Goal: Information Seeking & Learning: Learn about a topic

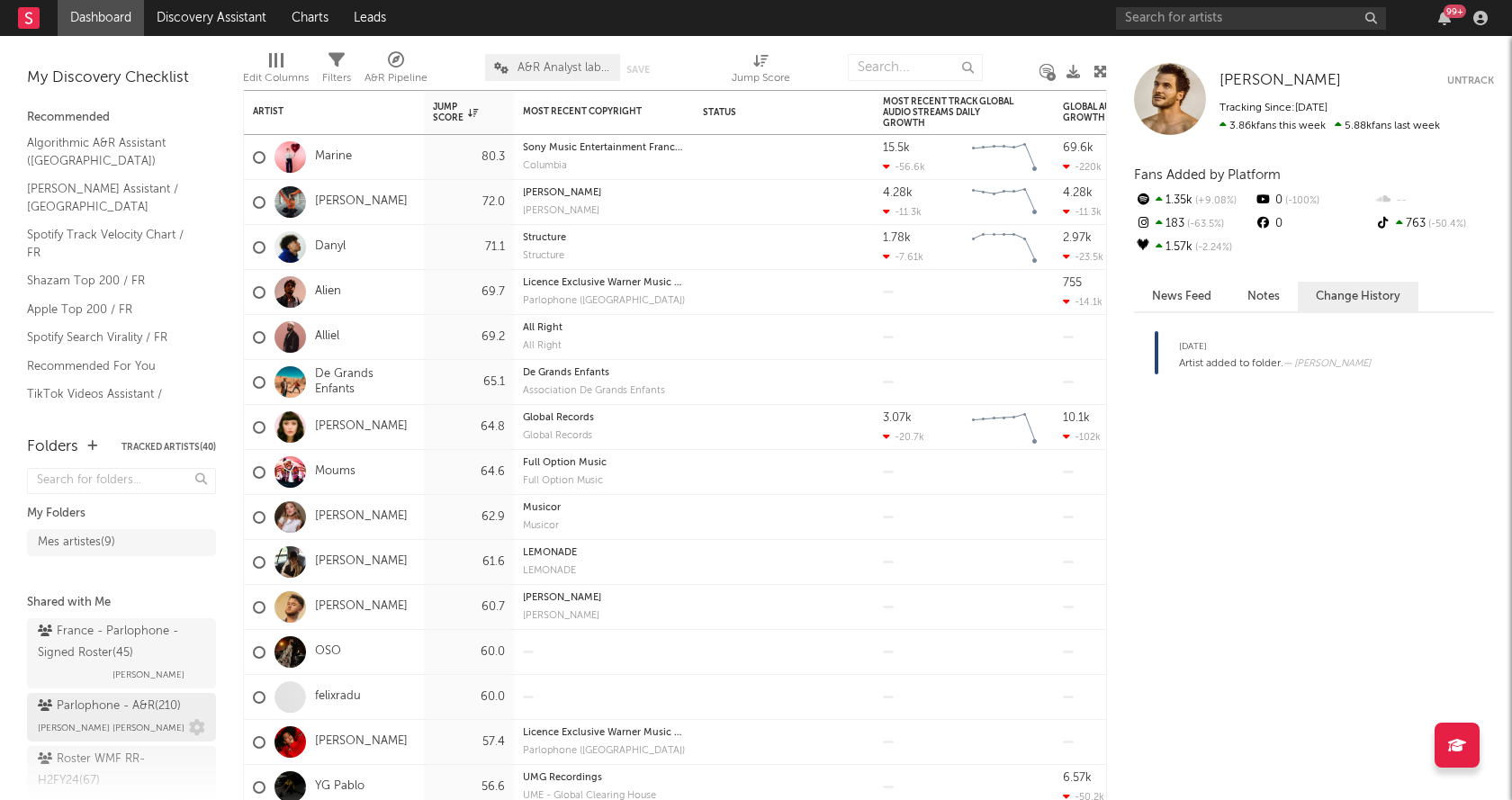
click at [128, 712] on div "Parlophone - A&R ( 210 )" at bounding box center [109, 706] width 143 height 21
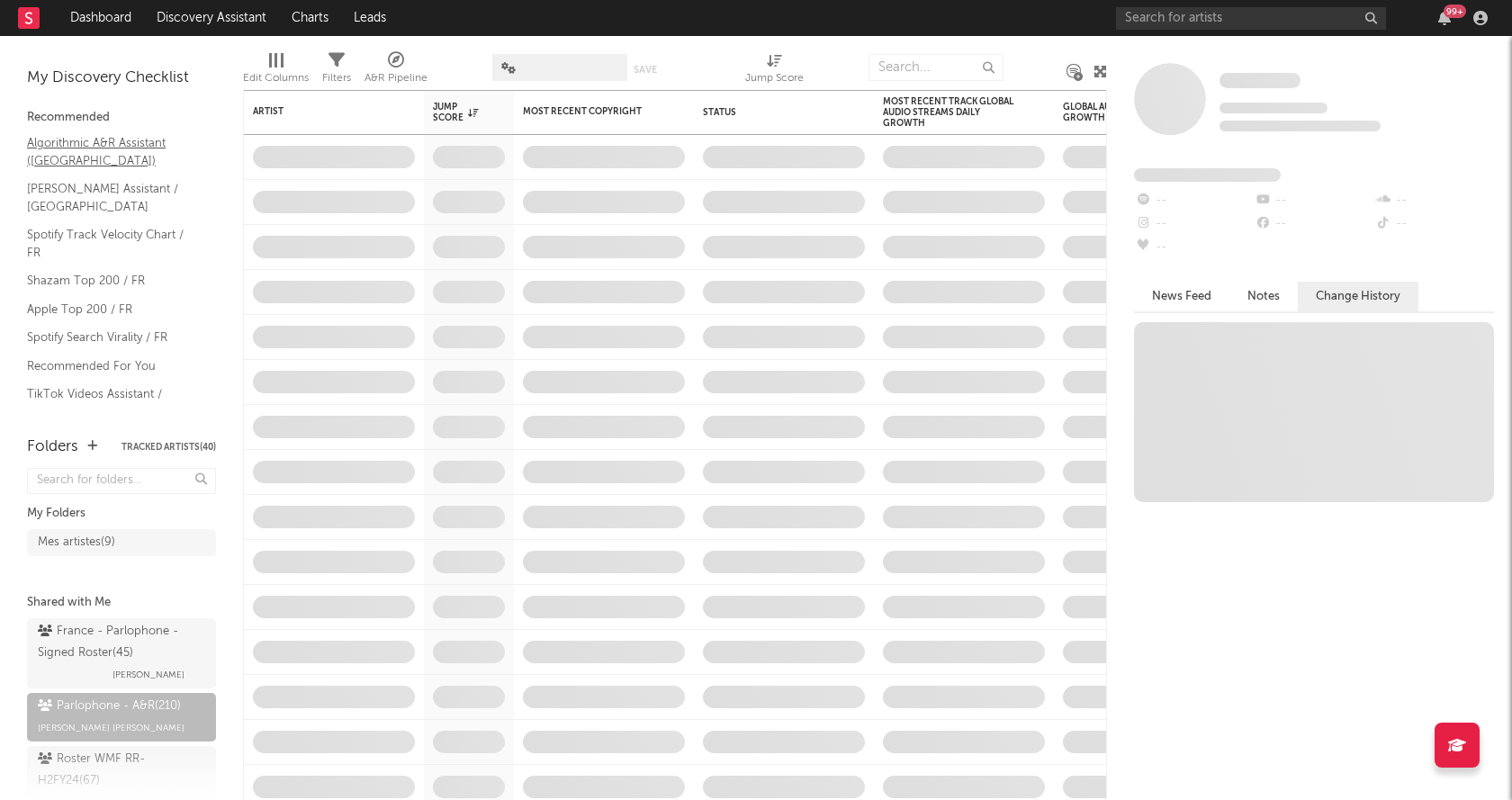
click at [110, 140] on link "Algorithmic A&R Assistant ([GEOGRAPHIC_DATA])" at bounding box center [112, 151] width 171 height 37
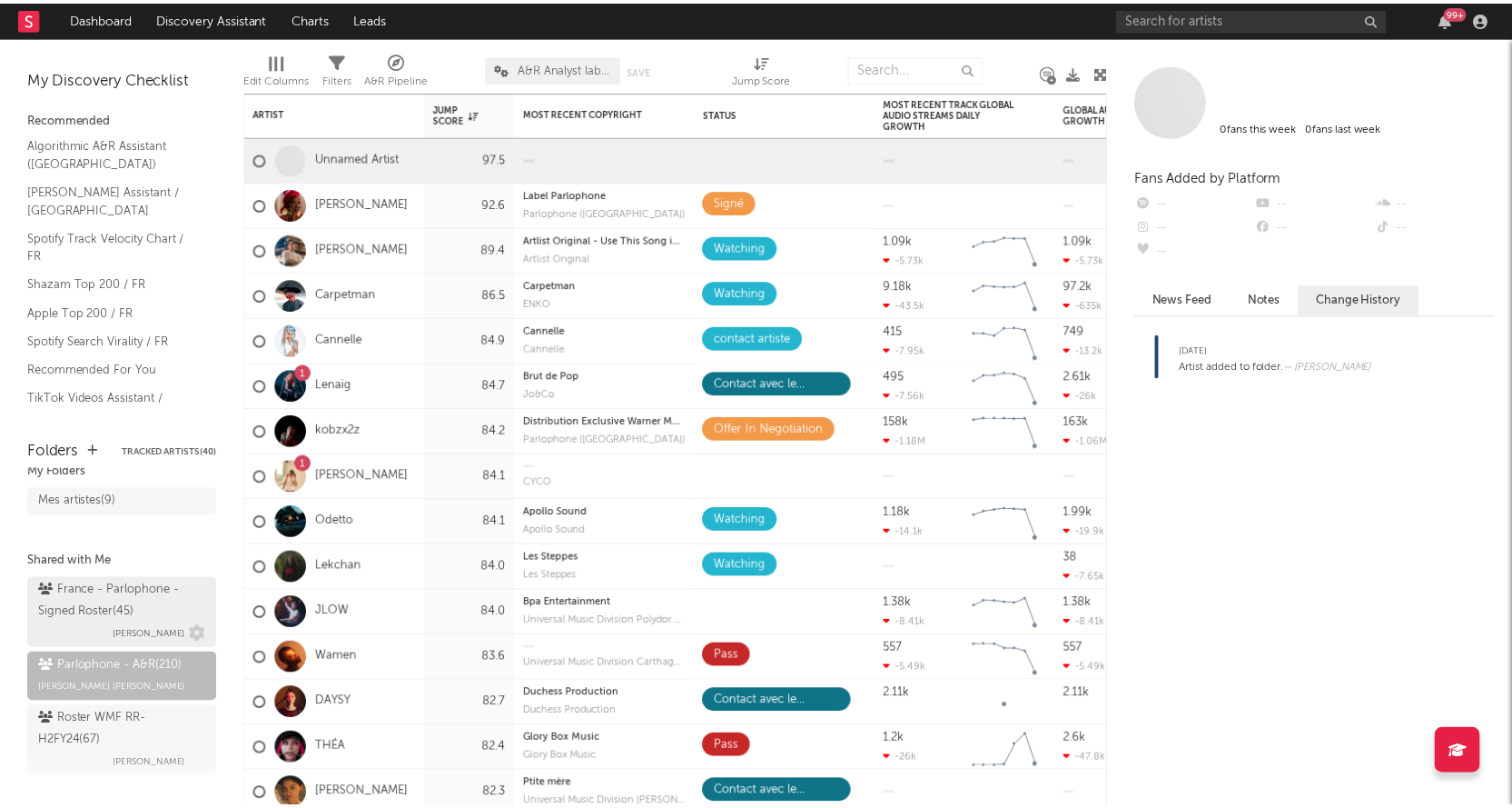
scroll to position [70, 0]
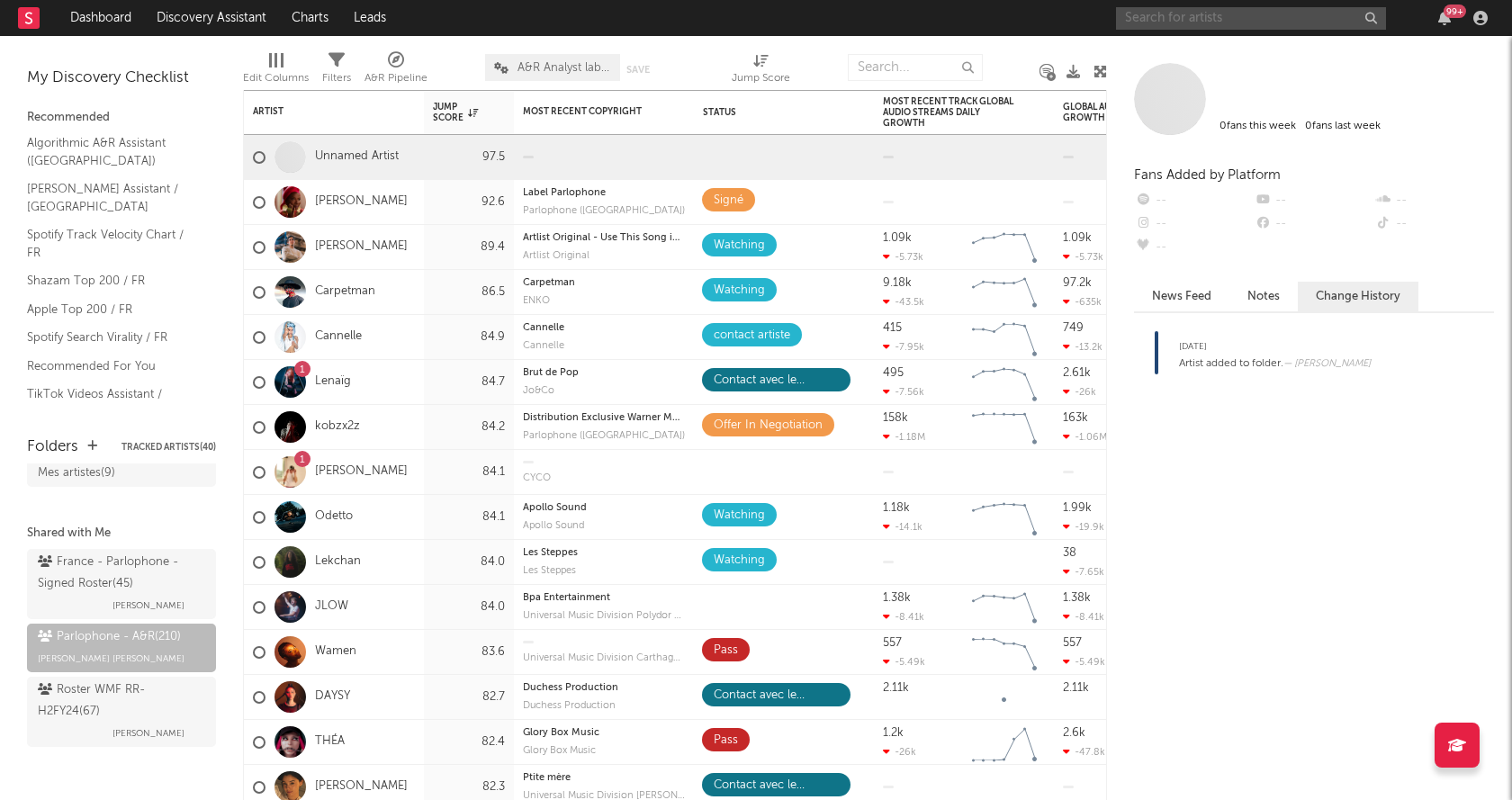
click at [1161, 22] on input "text" at bounding box center [1251, 18] width 270 height 22
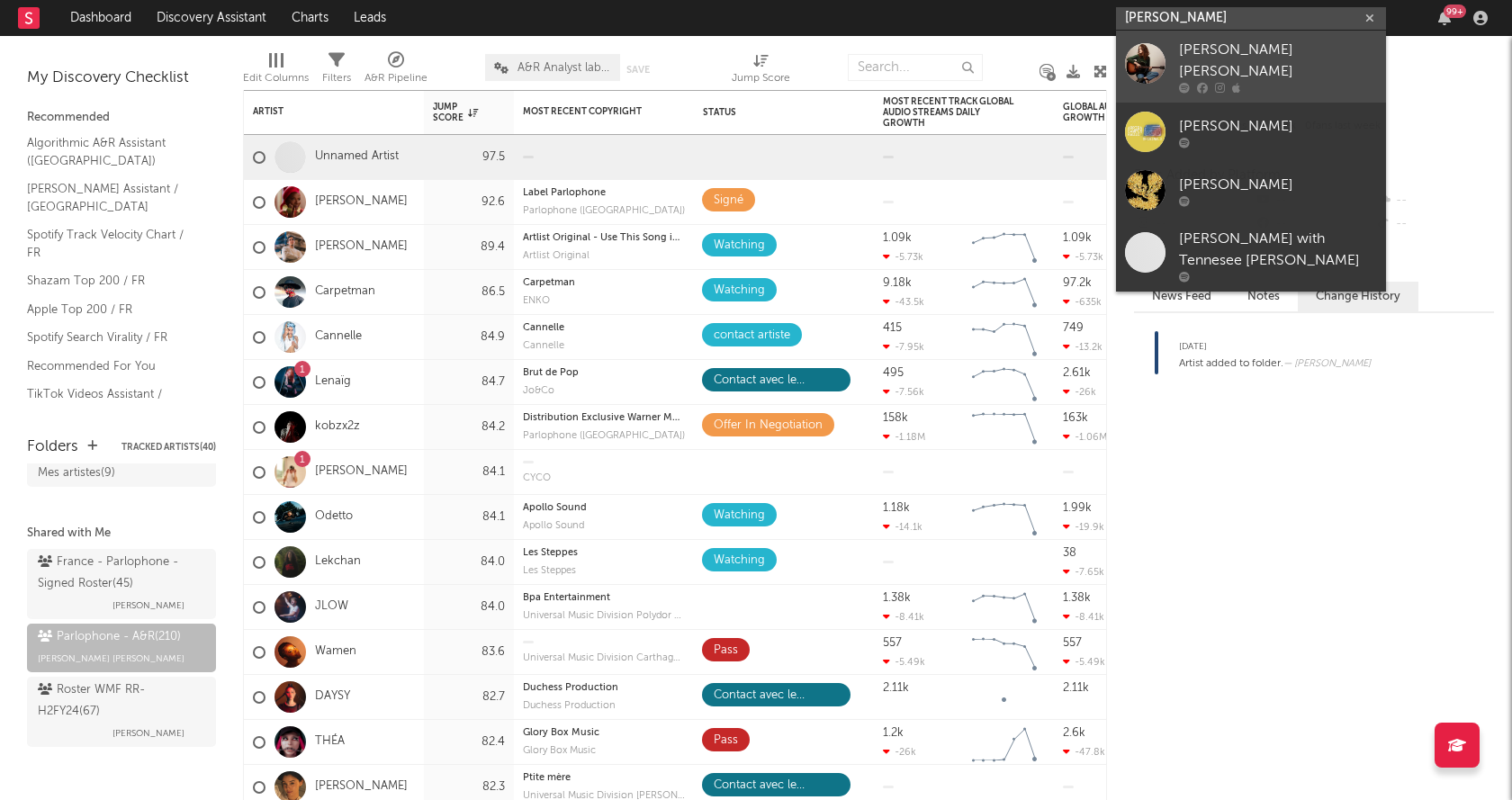
type input "jeanne ga"
click at [1243, 52] on div "Jeanne Gabrielle" at bounding box center [1278, 61] width 198 height 43
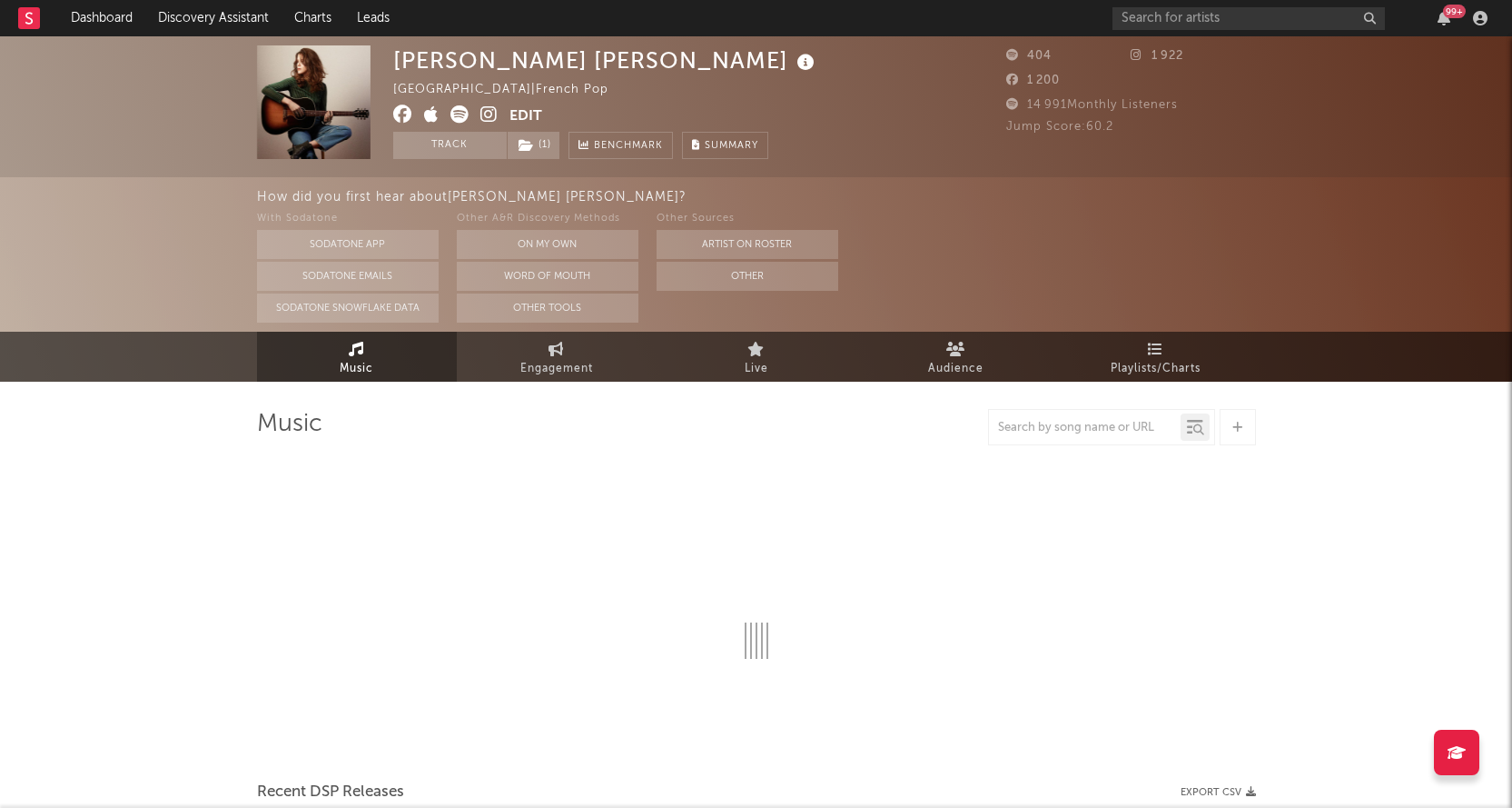
select select "6m"
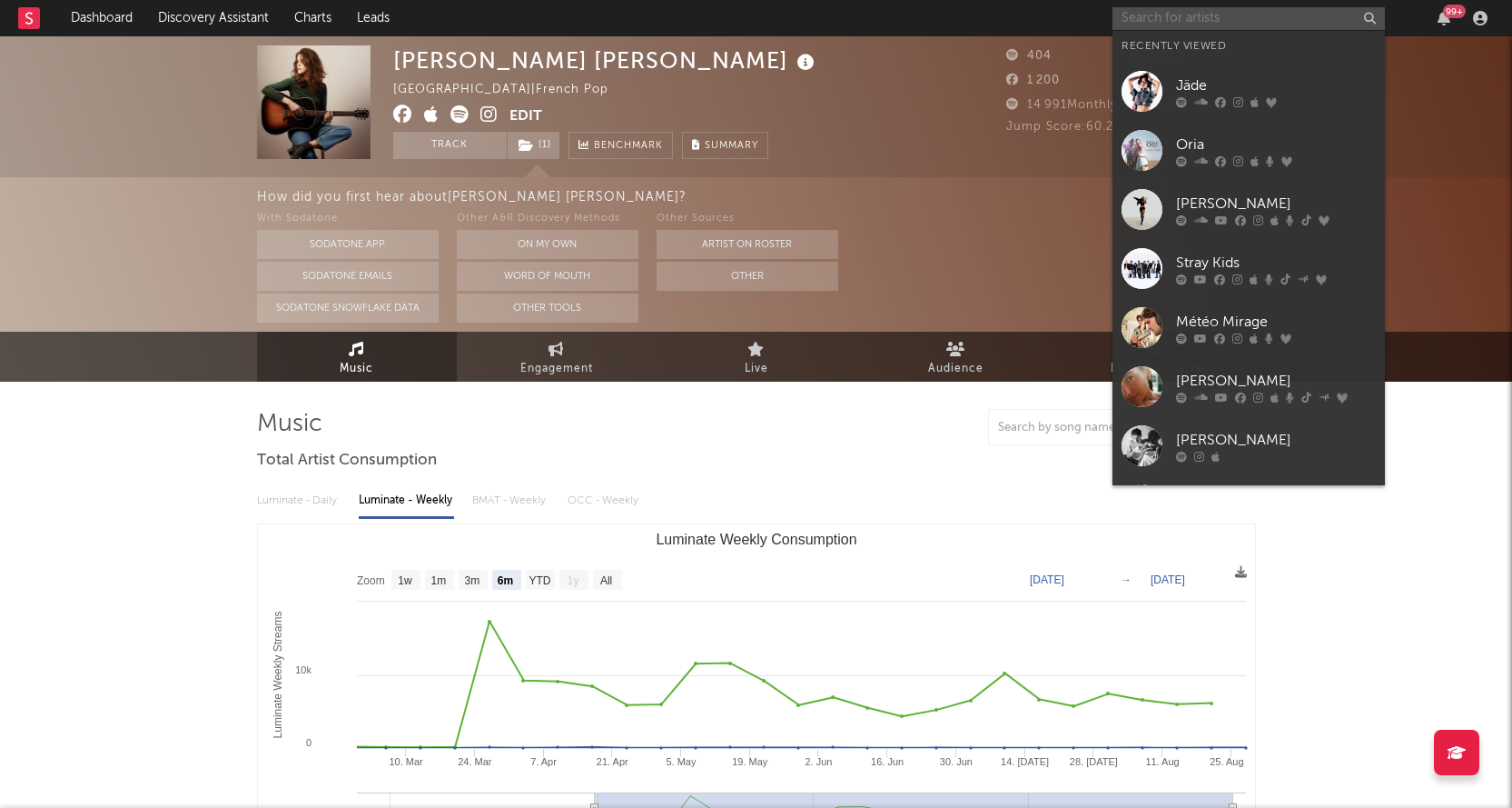
click at [1192, 18] on input "text" at bounding box center [1248, 19] width 272 height 22
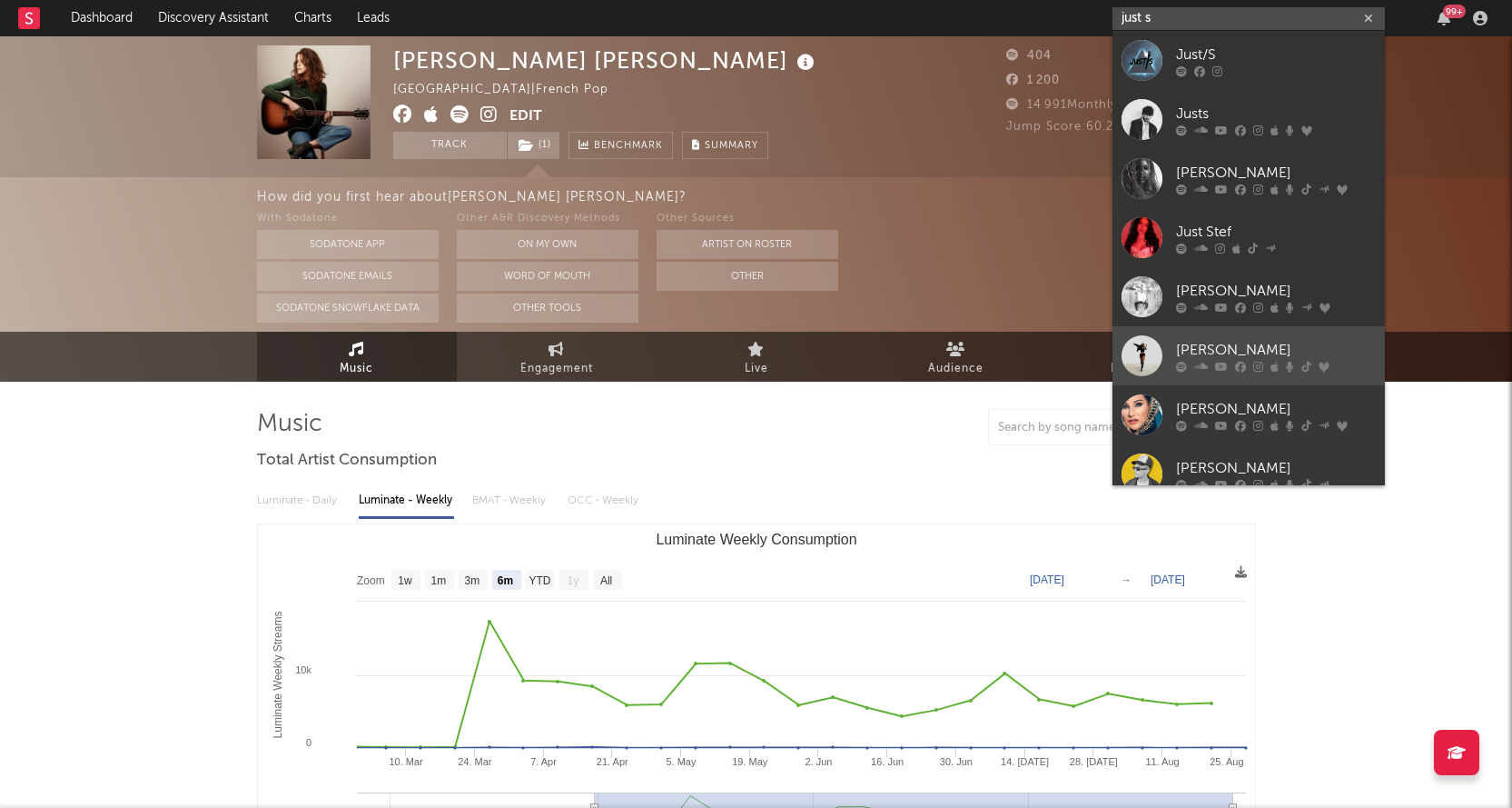
type input "just s"
click at [1211, 341] on div "Juste Shani" at bounding box center [1275, 349] width 199 height 21
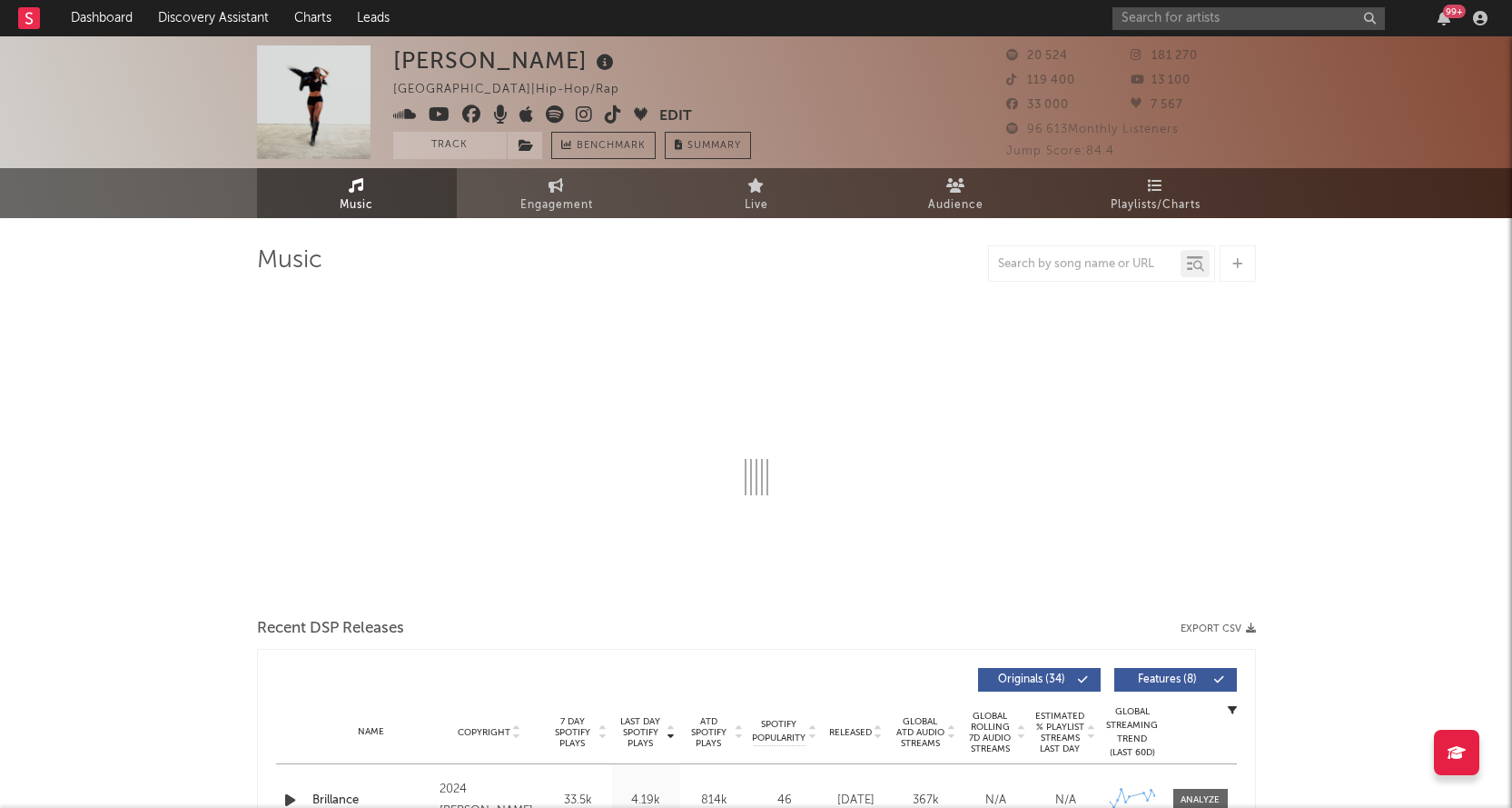
select select "6m"
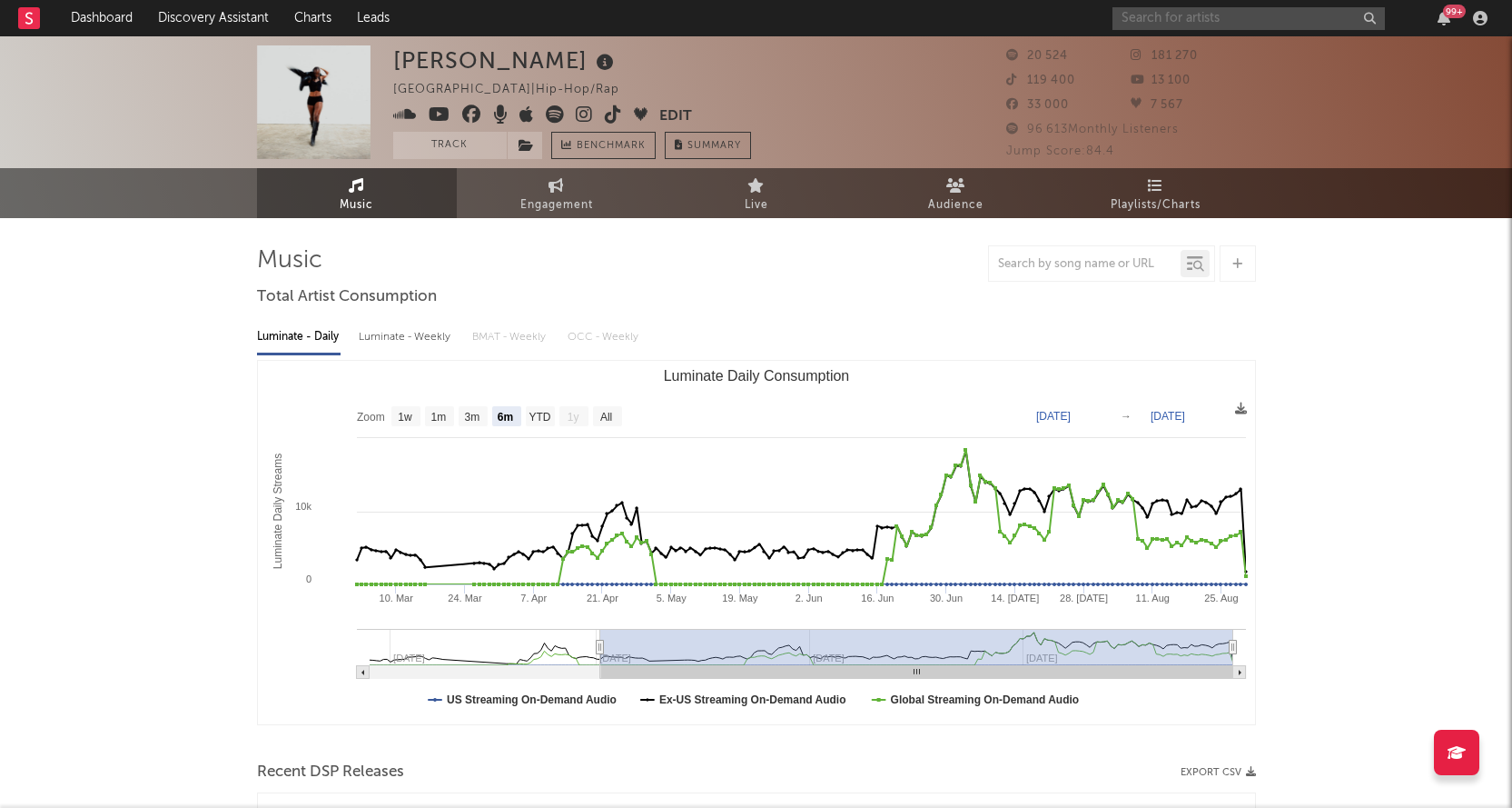
click at [1151, 21] on input "text" at bounding box center [1248, 19] width 272 height 22
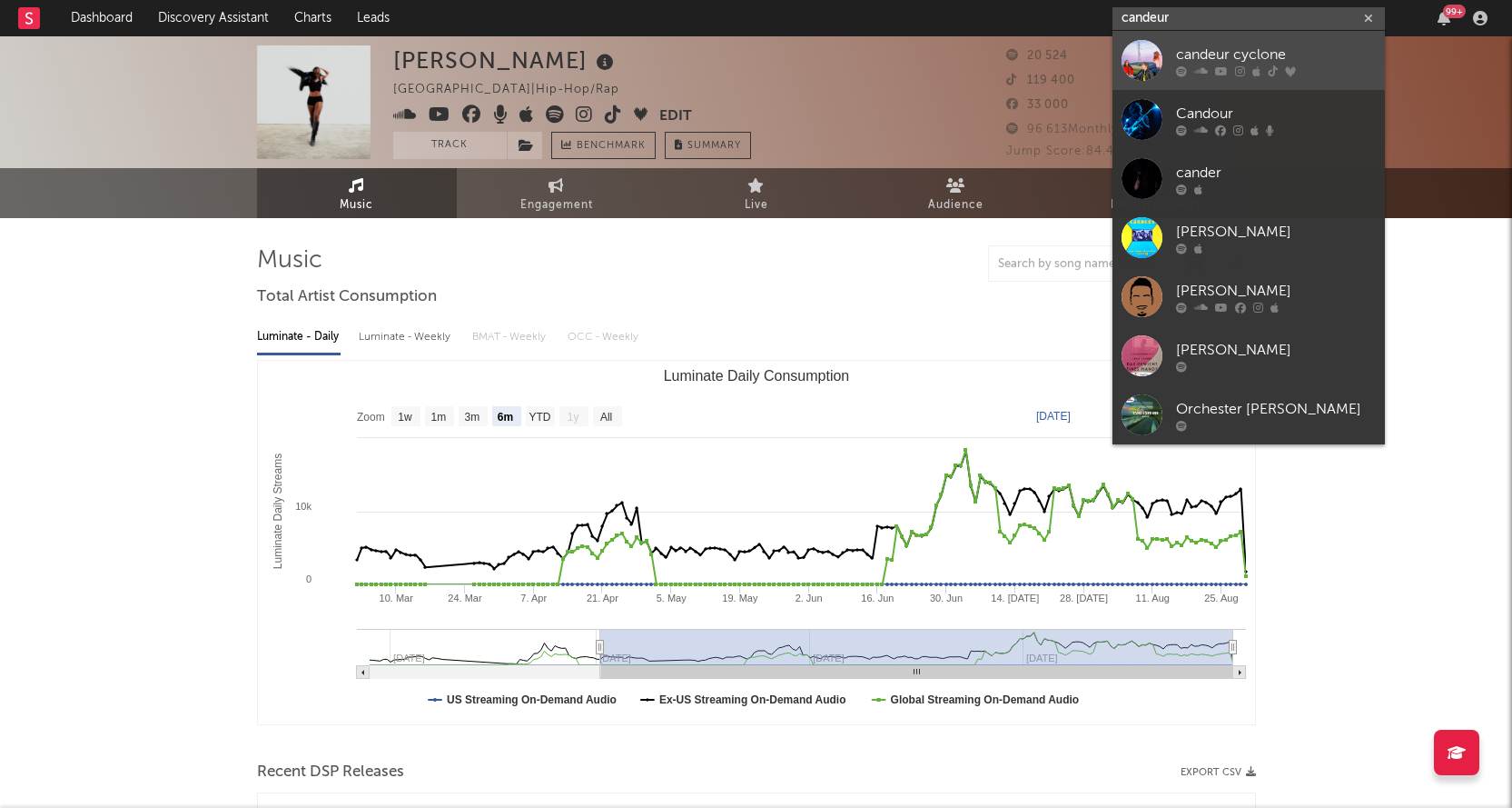
type input "candeur"
click at [1244, 52] on div "candeur cyclone" at bounding box center [1275, 54] width 199 height 21
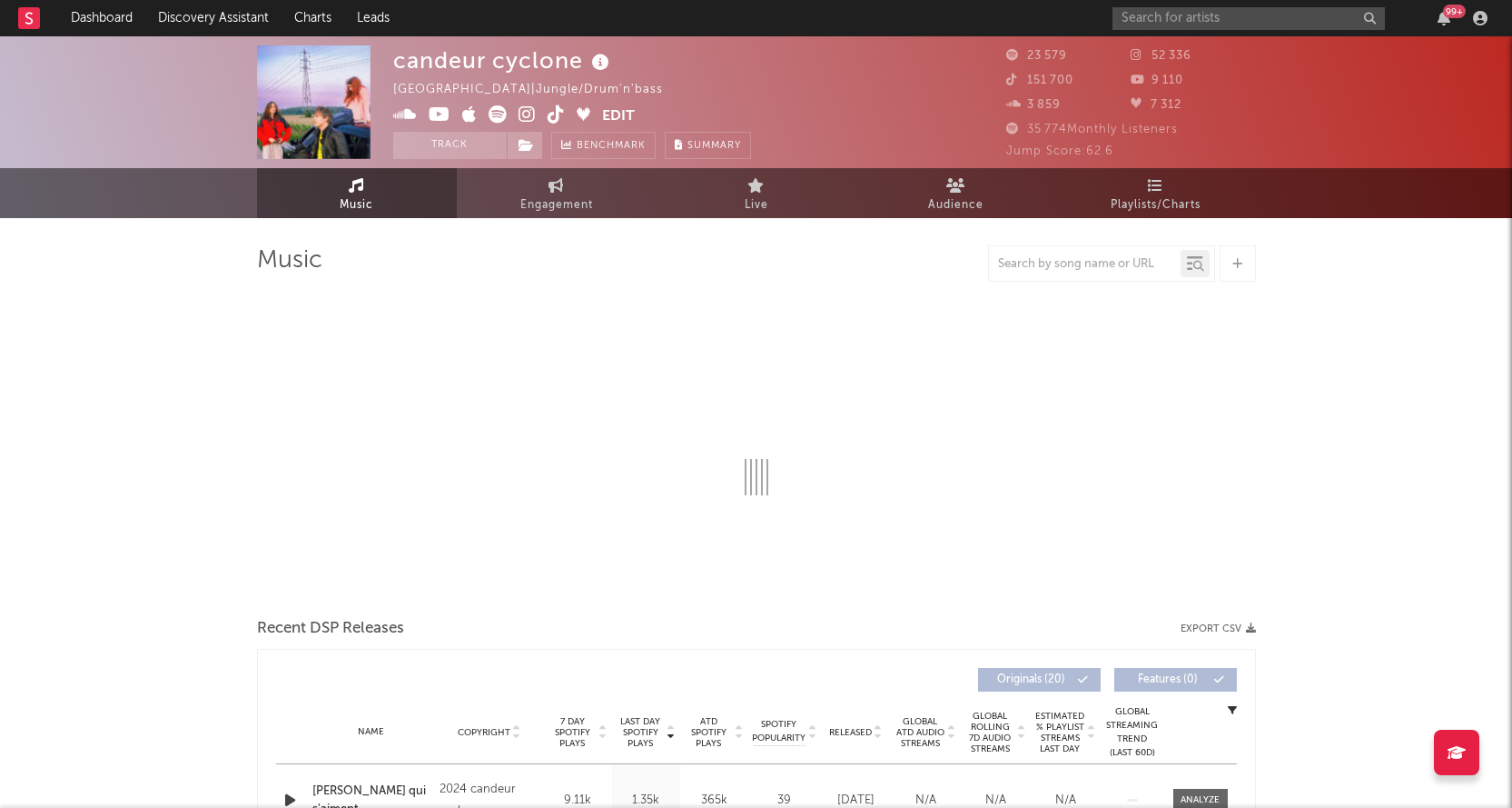
select select "6m"
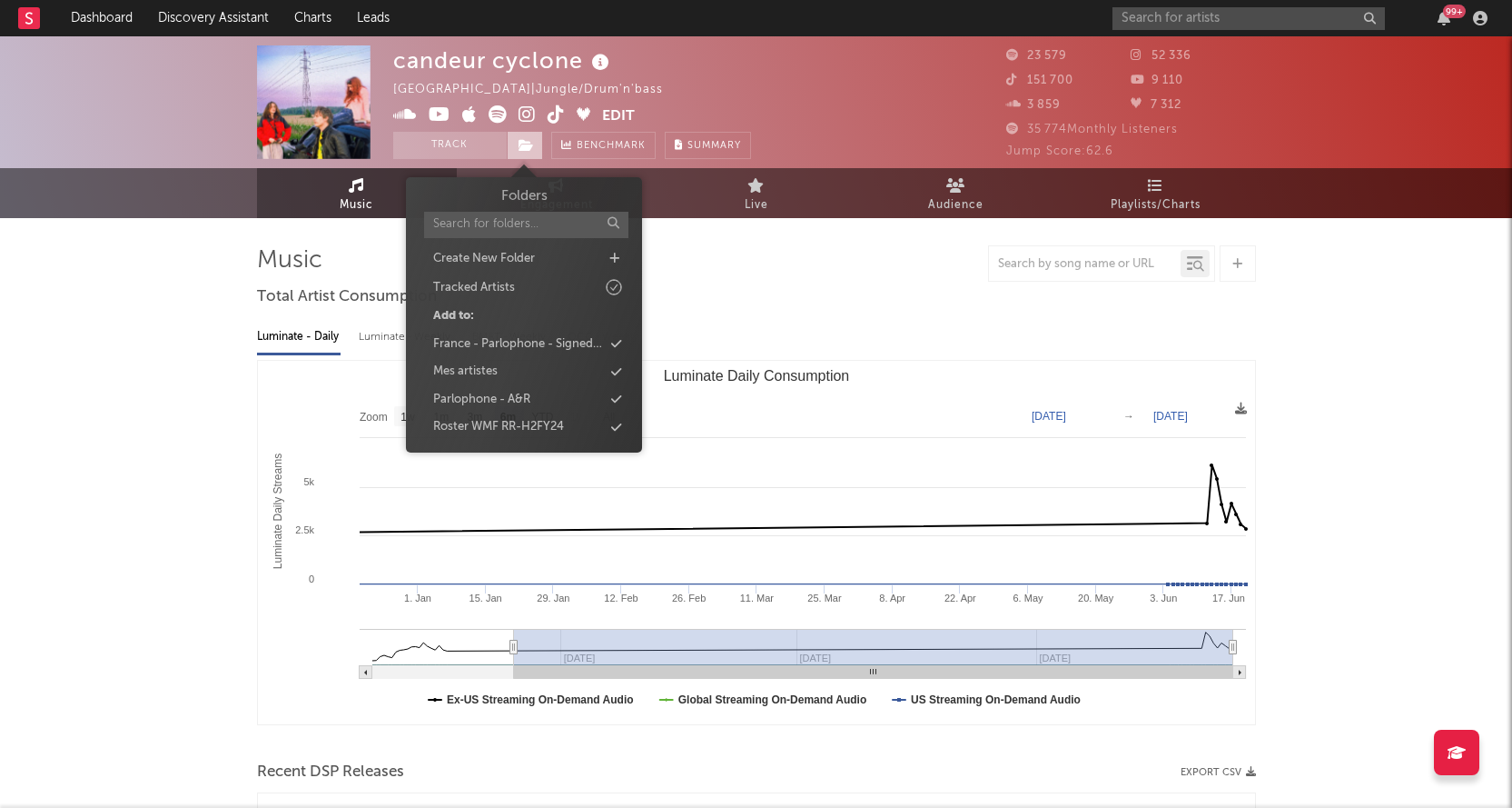
click at [529, 144] on icon at bounding box center [526, 145] width 16 height 13
click at [495, 398] on div "Parlophone - A&R" at bounding box center [482, 399] width 97 height 18
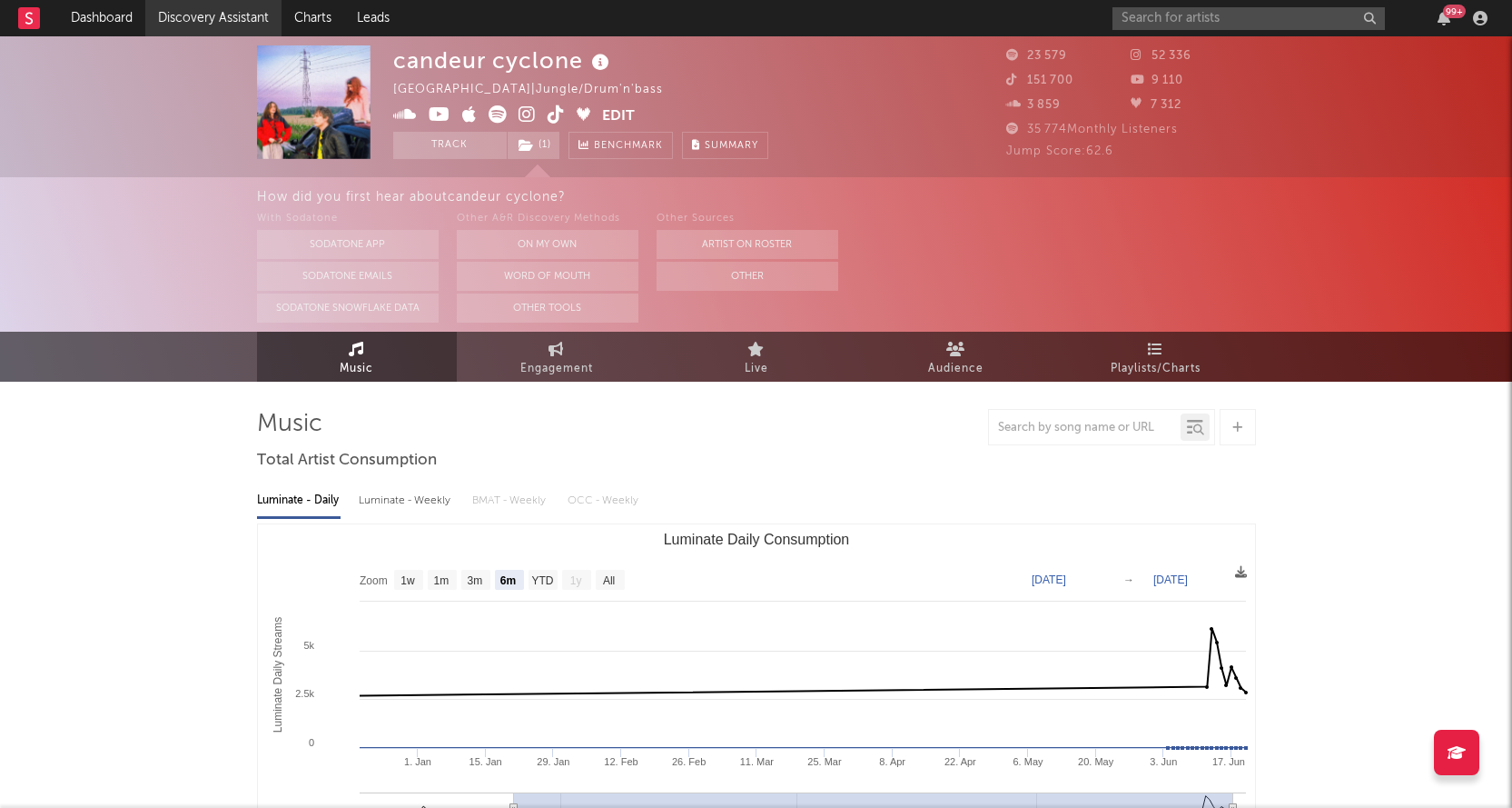
click at [212, 18] on link "Discovery Assistant" at bounding box center [213, 18] width 136 height 36
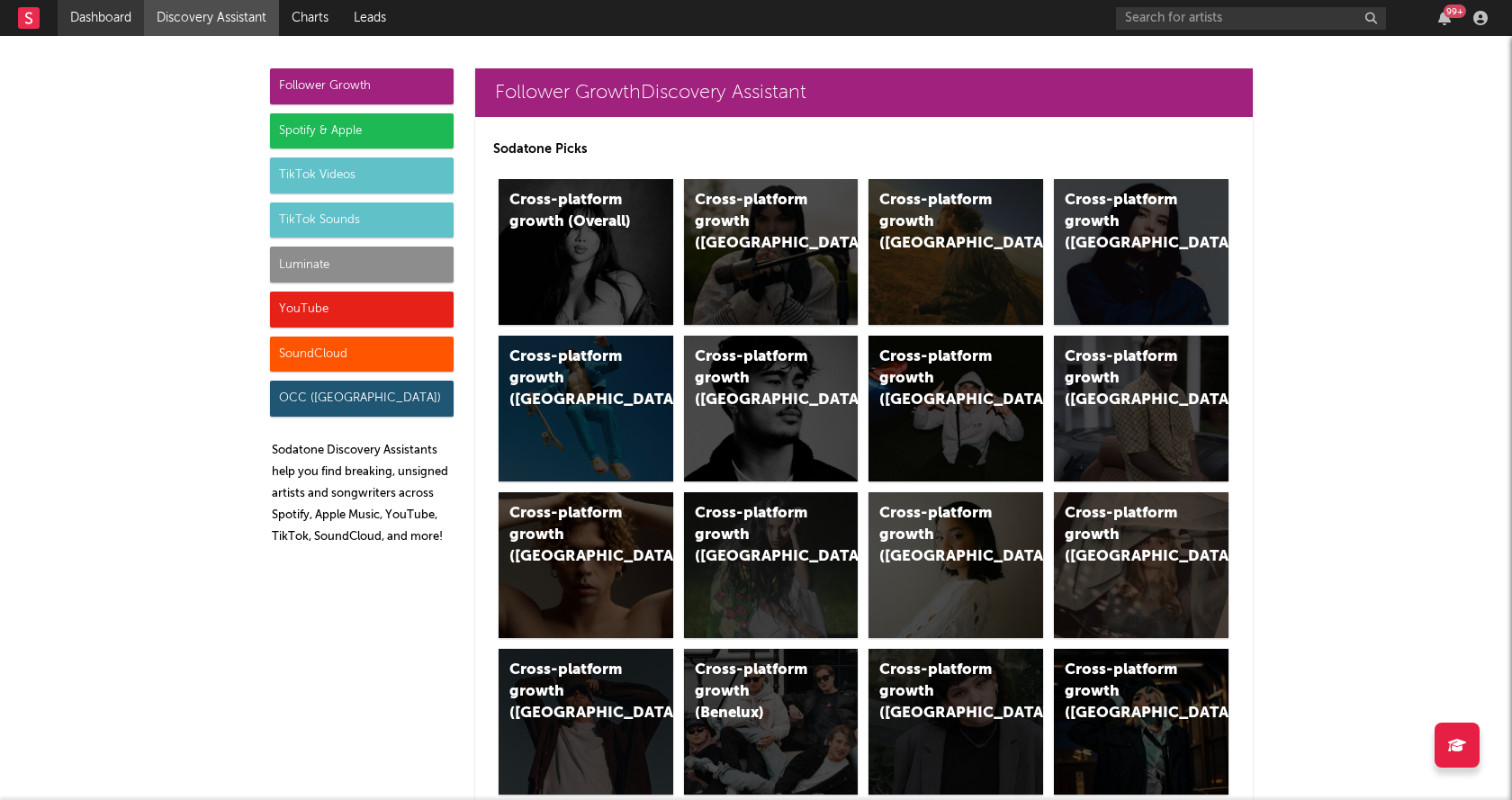
click at [115, 26] on link "Dashboard" at bounding box center [101, 18] width 87 height 36
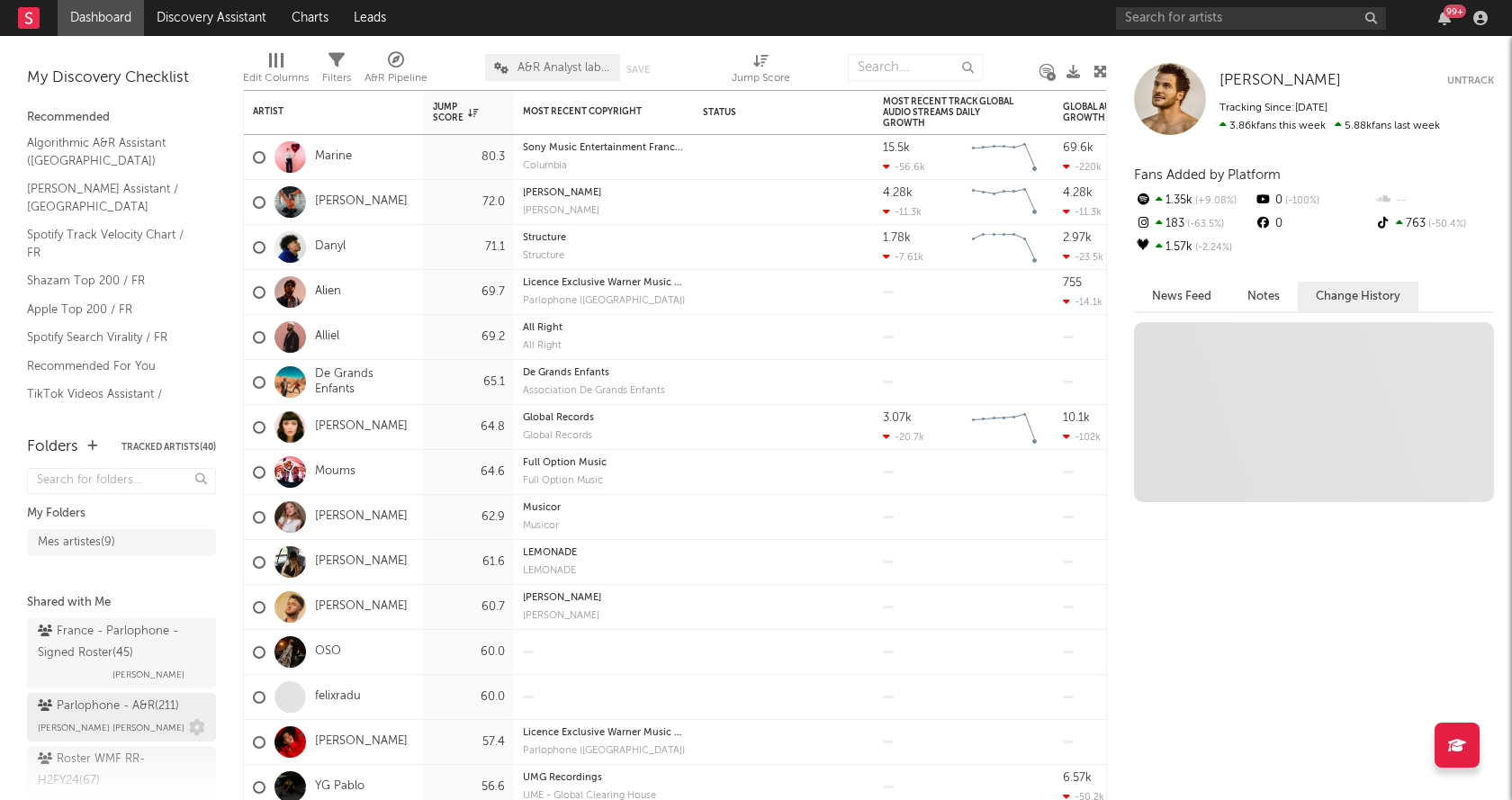
click at [132, 705] on div "Parlophone - A&R ( 211 )" at bounding box center [108, 706] width 141 height 21
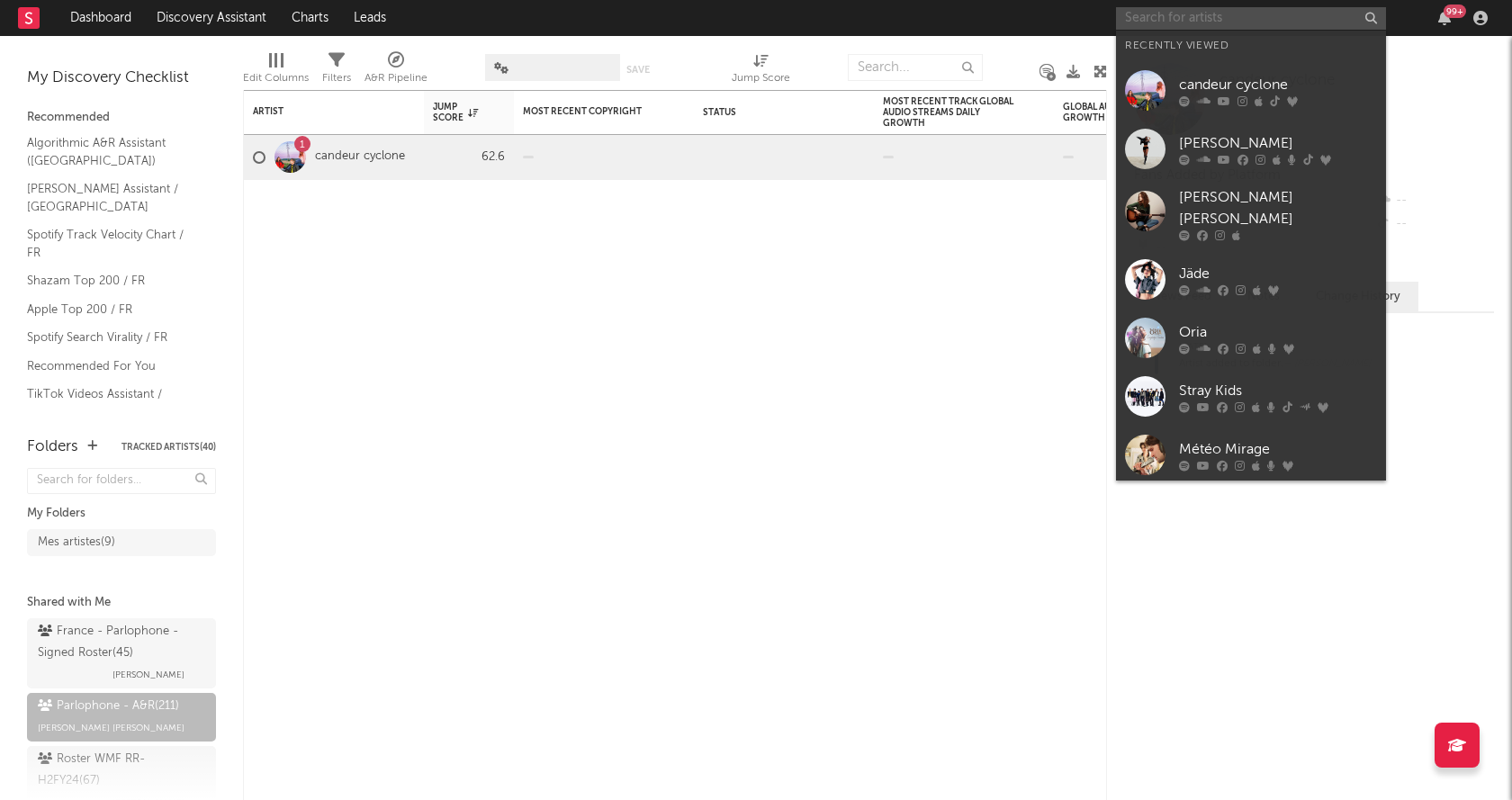
click at [1237, 16] on input "text" at bounding box center [1251, 18] width 270 height 22
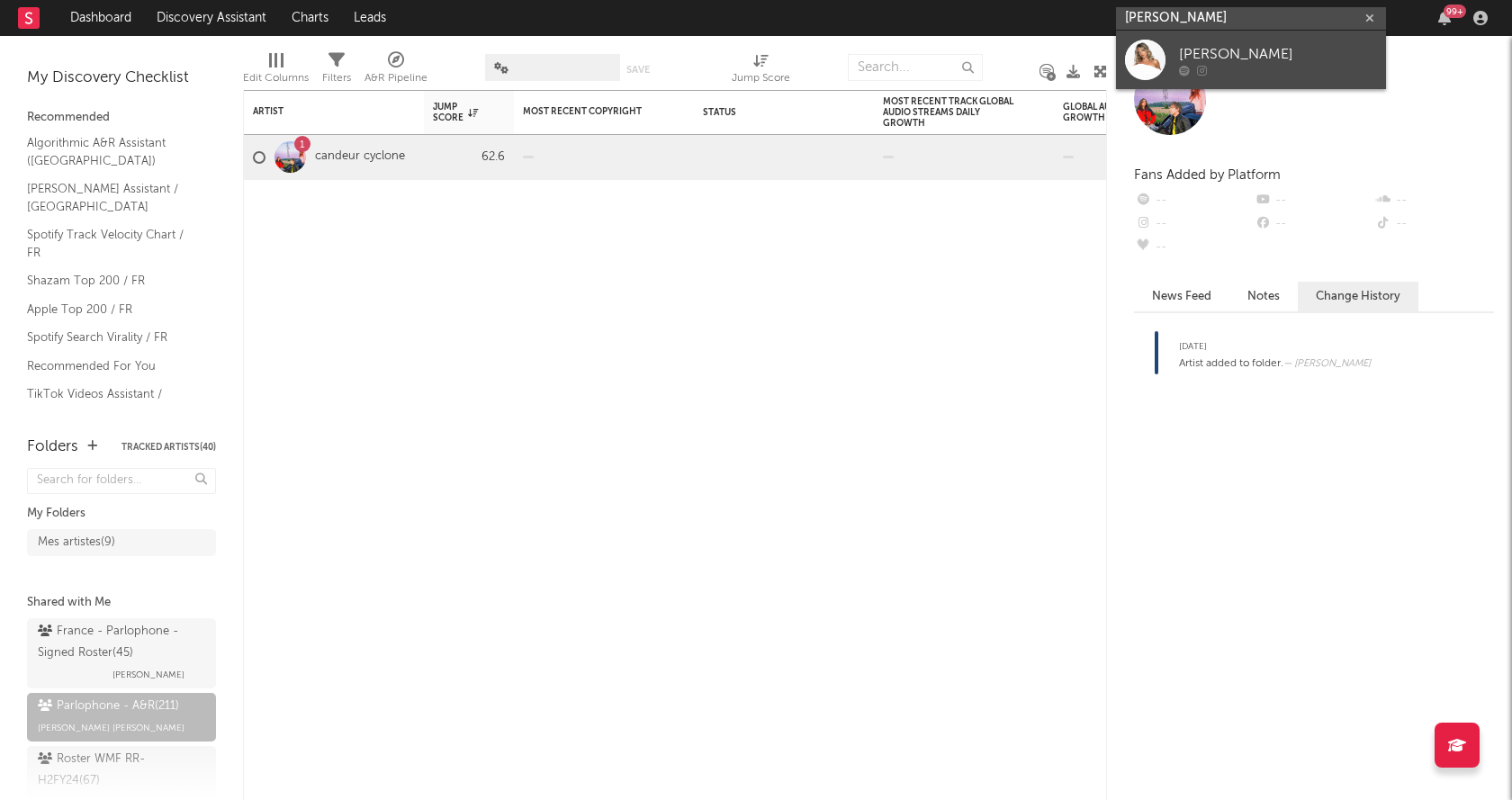
type input "sarah degny"
click at [1249, 49] on div "Sarah Degny" at bounding box center [1278, 54] width 198 height 21
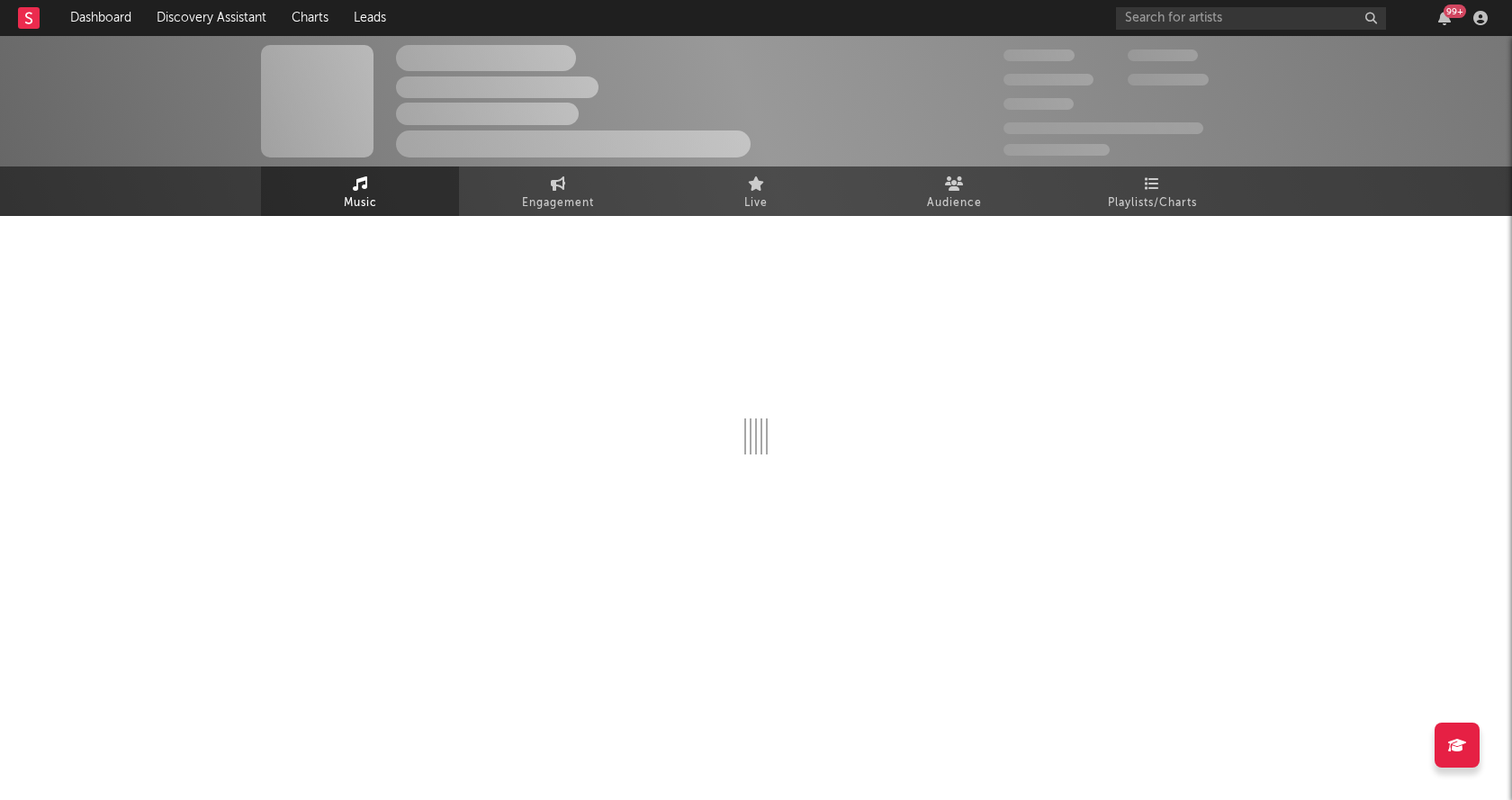
select select "1w"
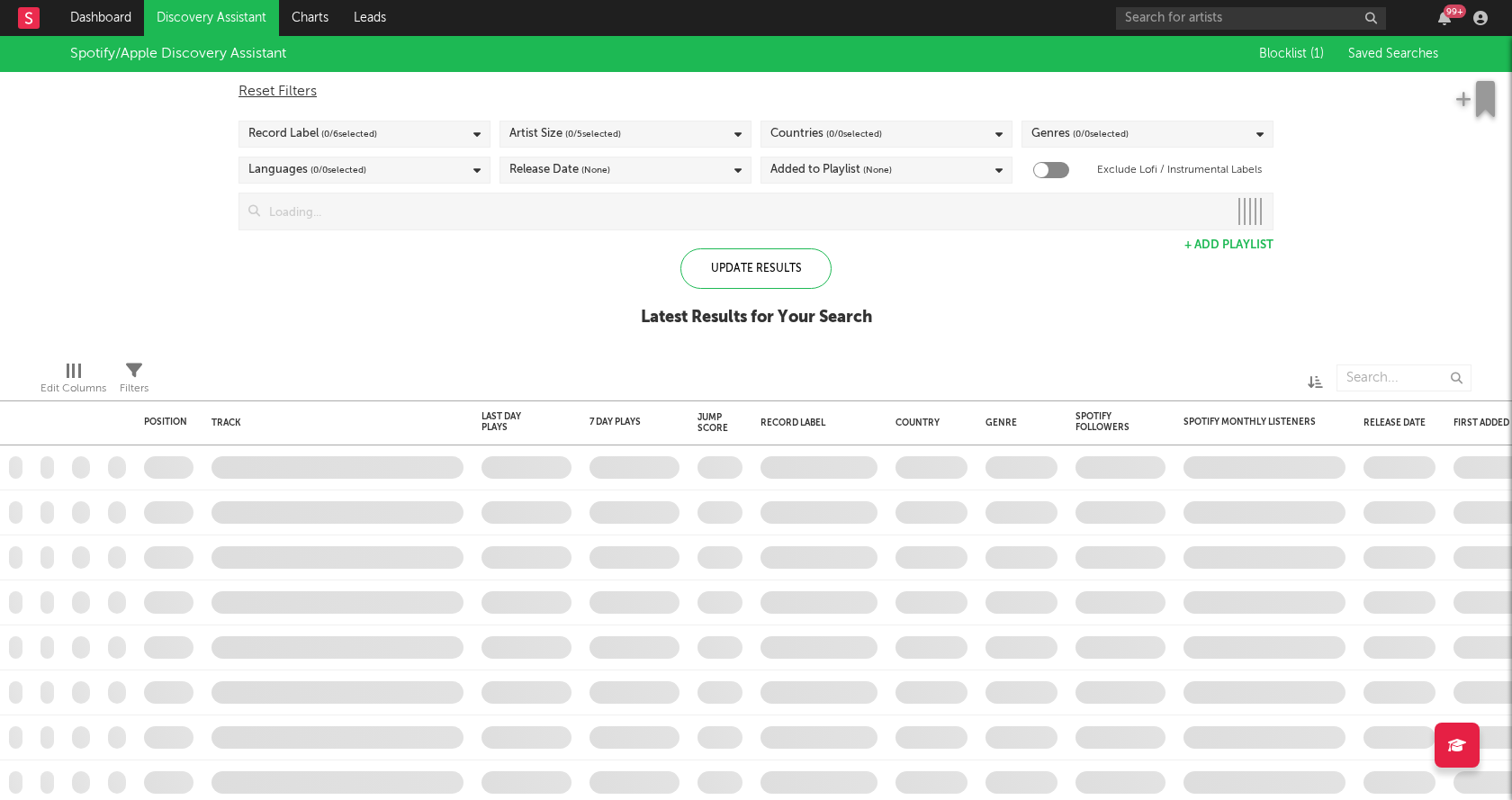
checkbox input "true"
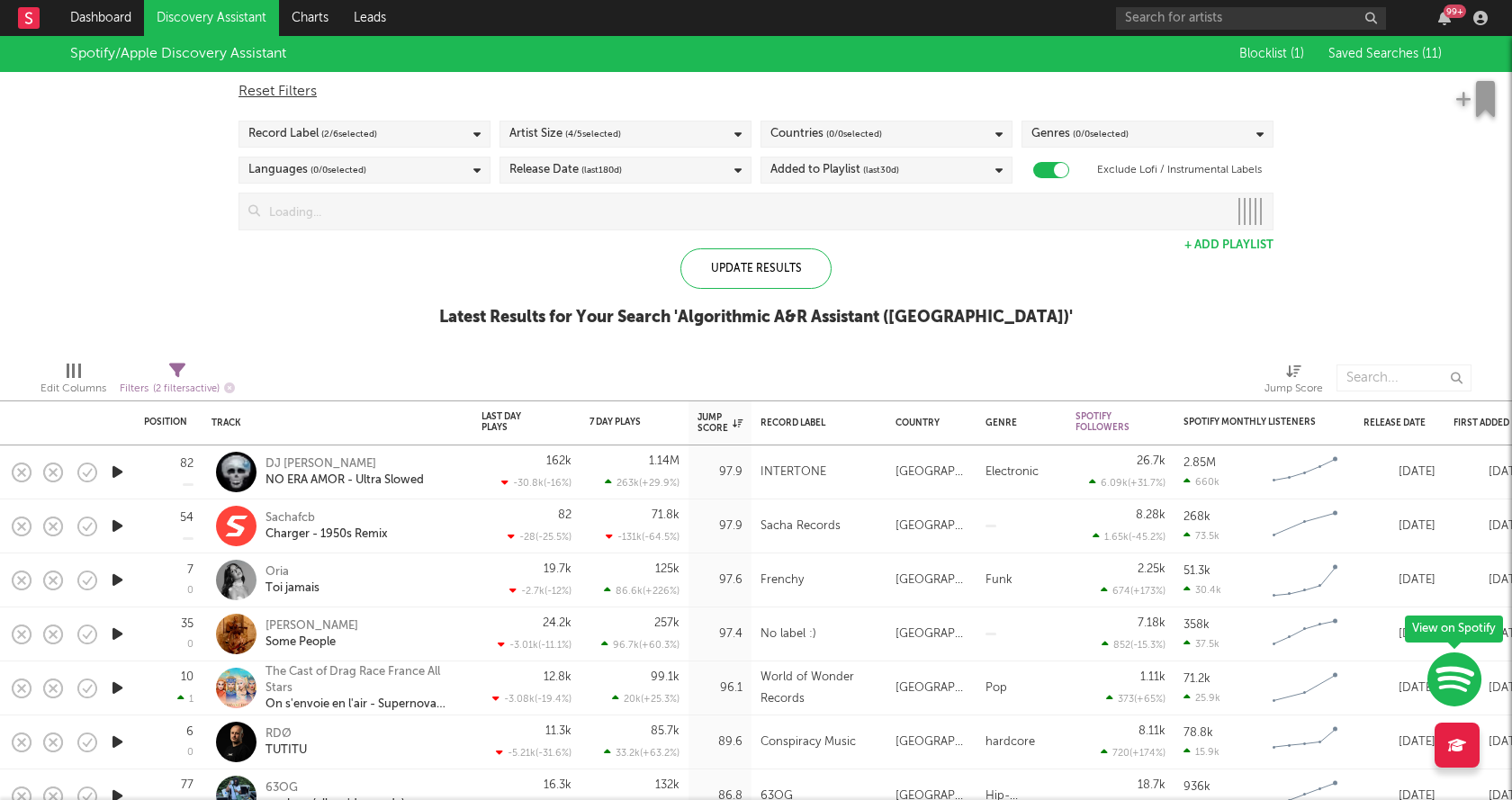
click at [413, 134] on div "Record Label ( 2 / 6 selected)" at bounding box center [364, 134] width 252 height 27
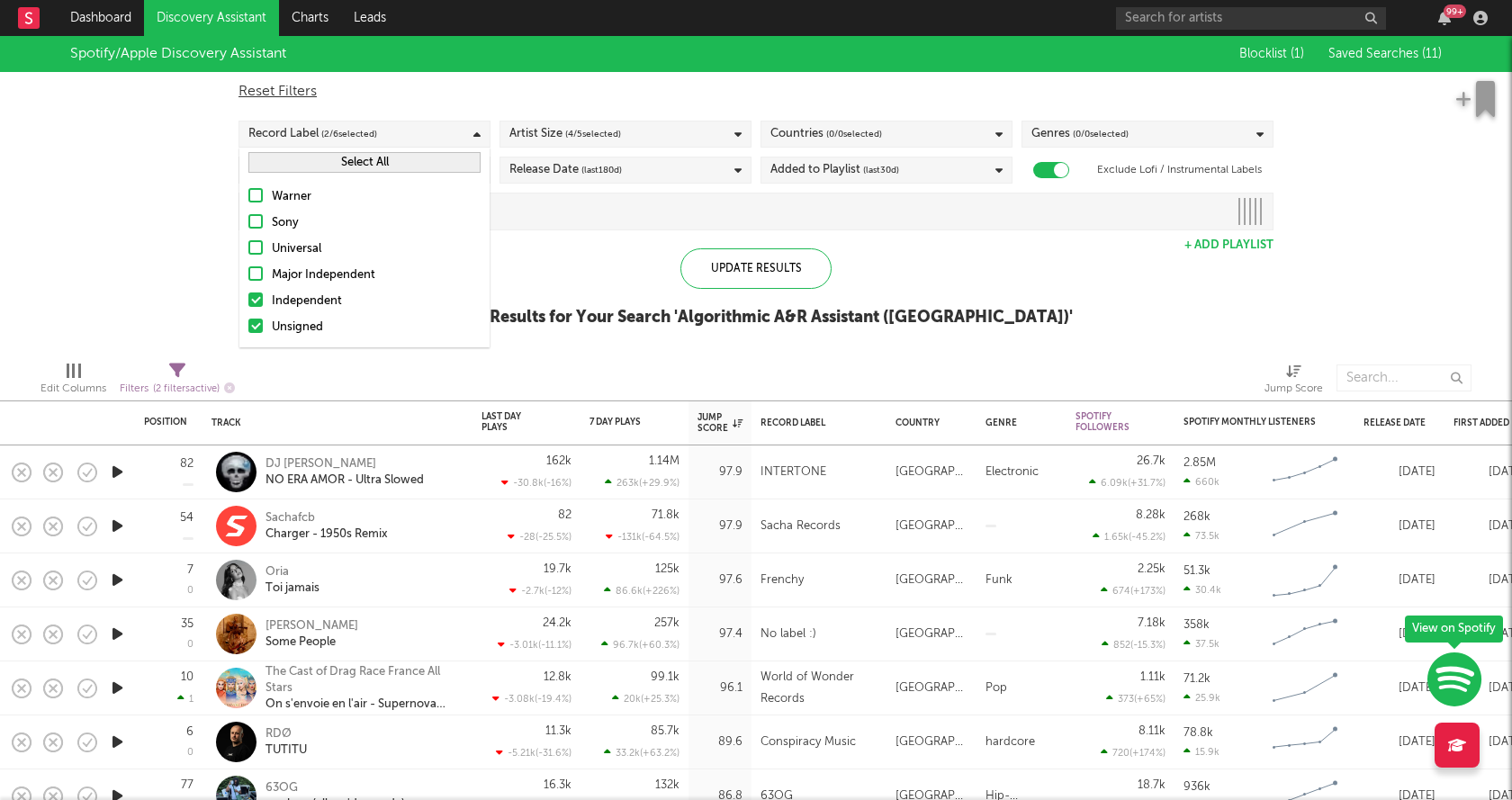
click at [413, 134] on div "Record Label ( 2 / 6 selected)" at bounding box center [364, 134] width 252 height 27
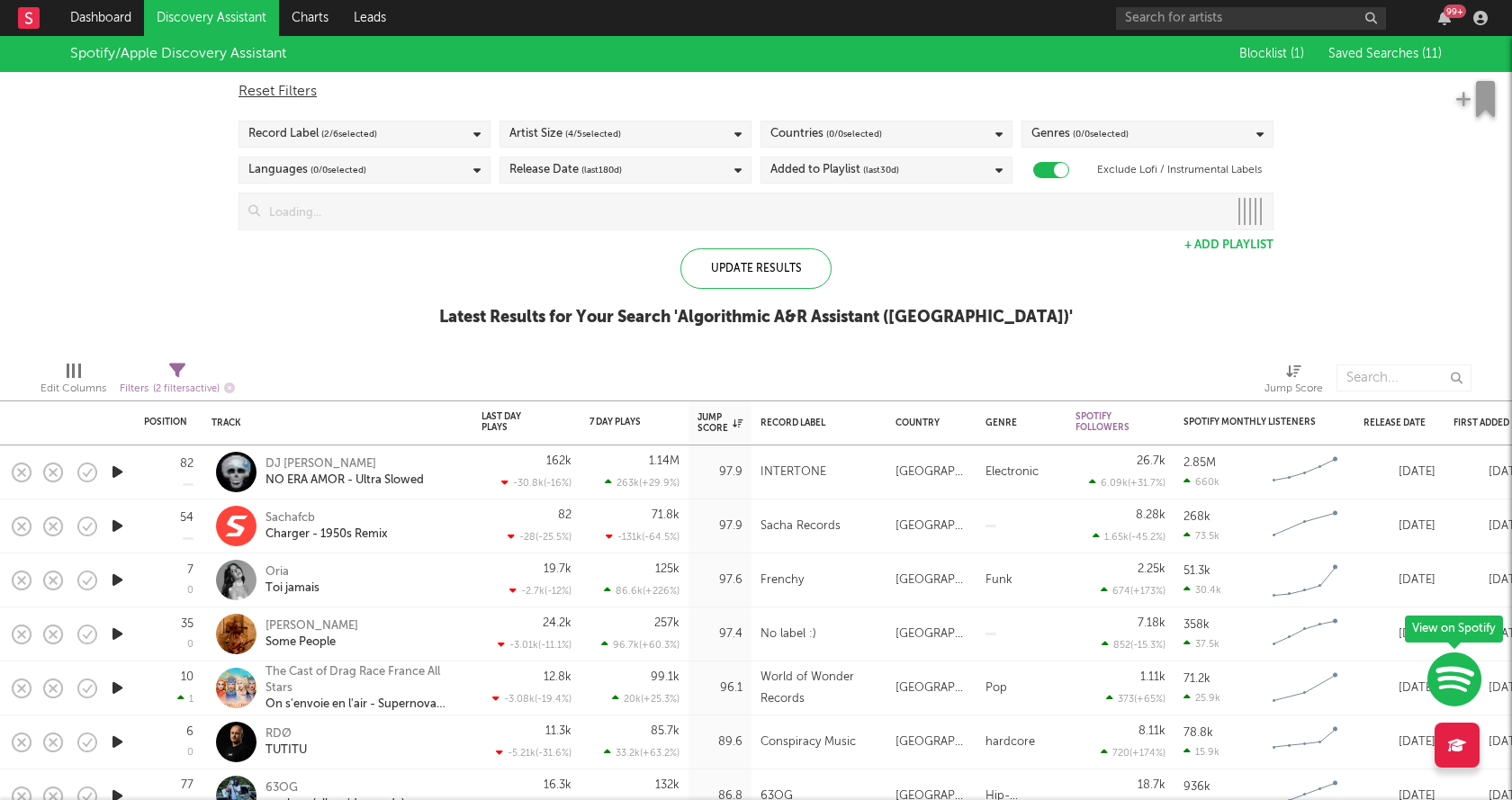
click at [922, 132] on div "Countries ( 0 / 0 selected)" at bounding box center [886, 134] width 252 height 27
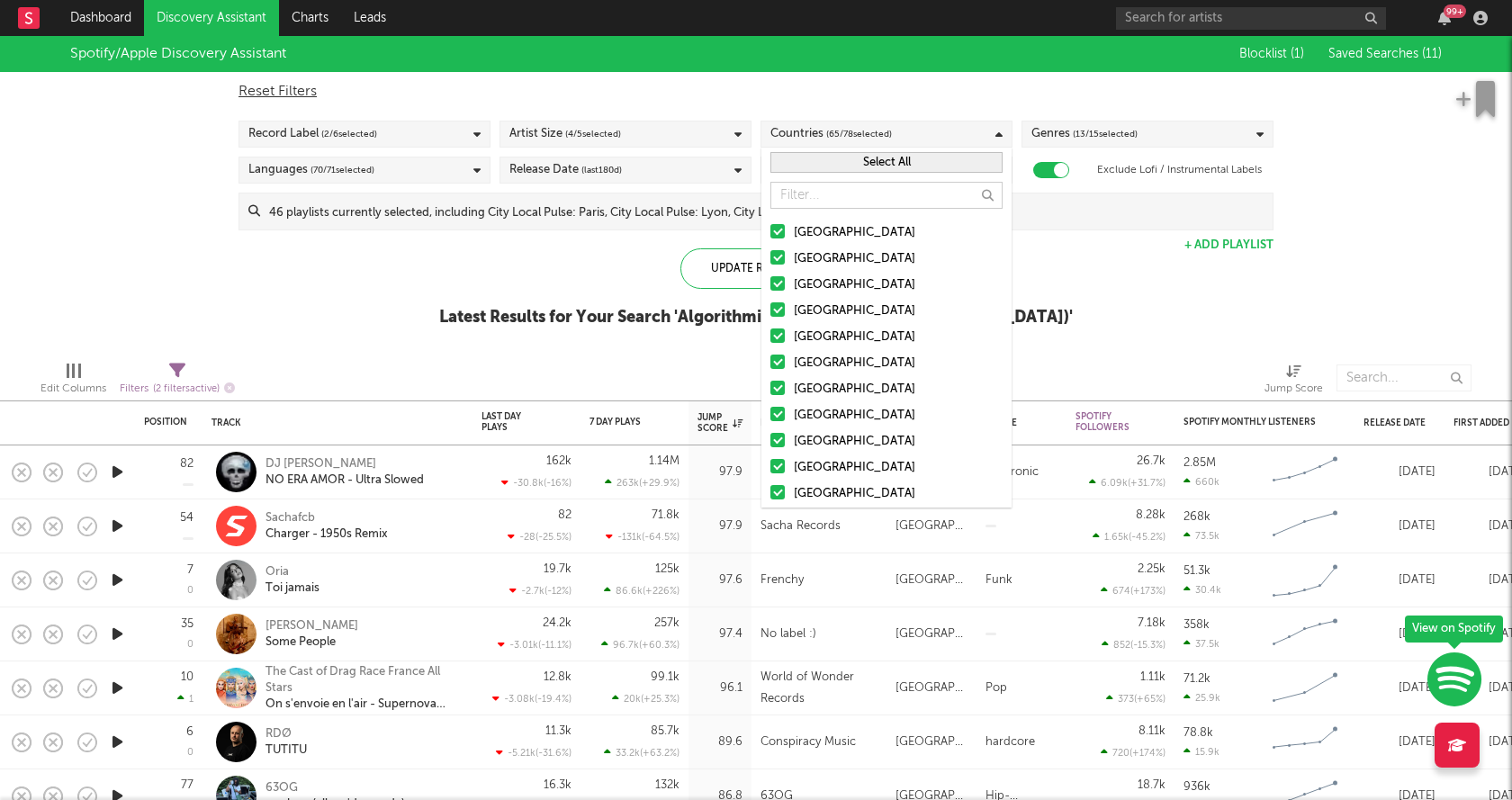
click at [873, 168] on button "Select All" at bounding box center [886, 162] width 233 height 20
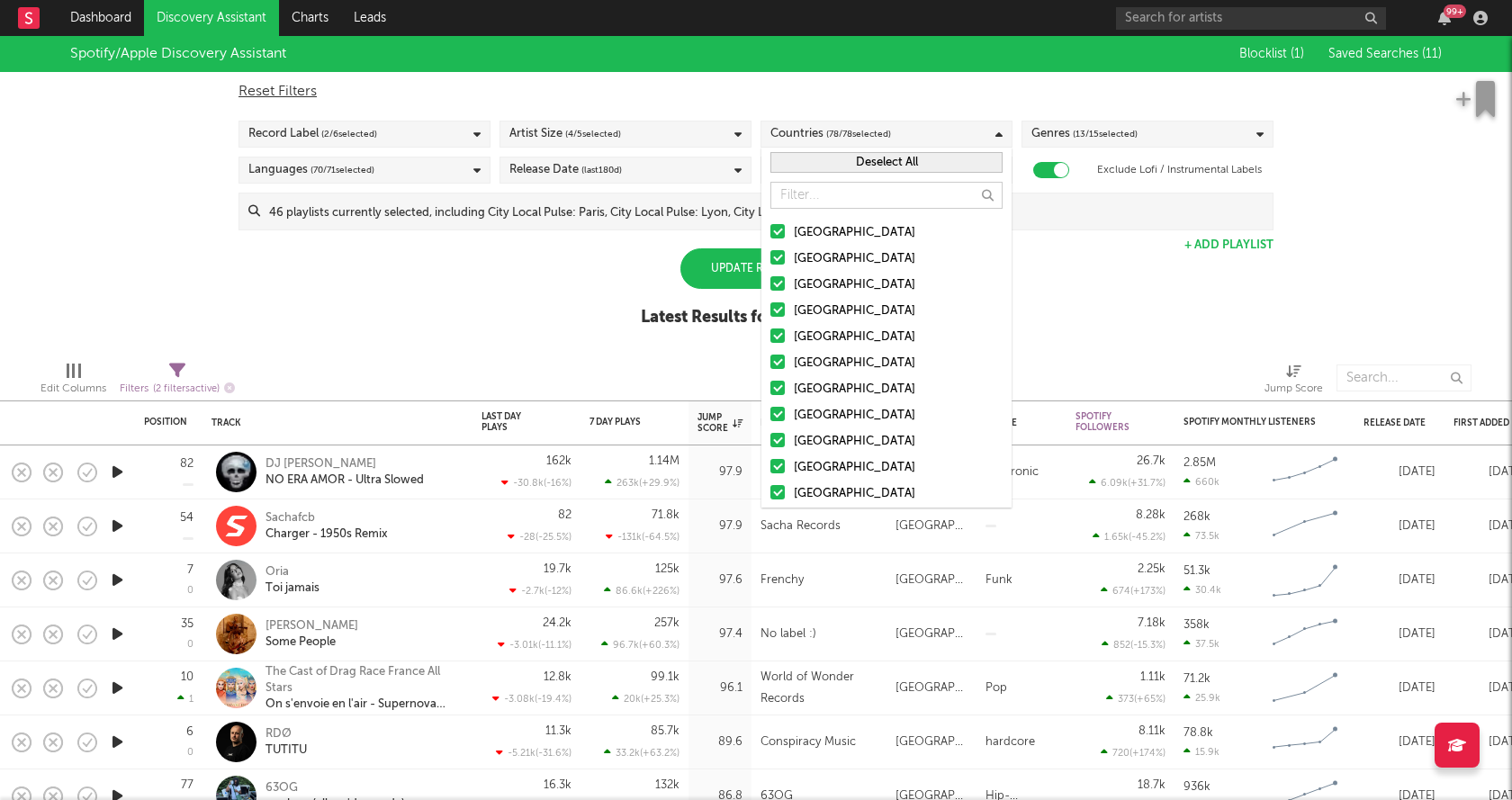
click at [875, 163] on button "Deselect All" at bounding box center [886, 162] width 233 height 20
click at [778, 388] on div at bounding box center [777, 388] width 15 height 15
click at [770, 388] on input "[GEOGRAPHIC_DATA]" at bounding box center [770, 388] width 0 height 21
click at [783, 418] on div at bounding box center [777, 414] width 15 height 15
click at [770, 418] on input "[GEOGRAPHIC_DATA]" at bounding box center [770, 415] width 0 height 21
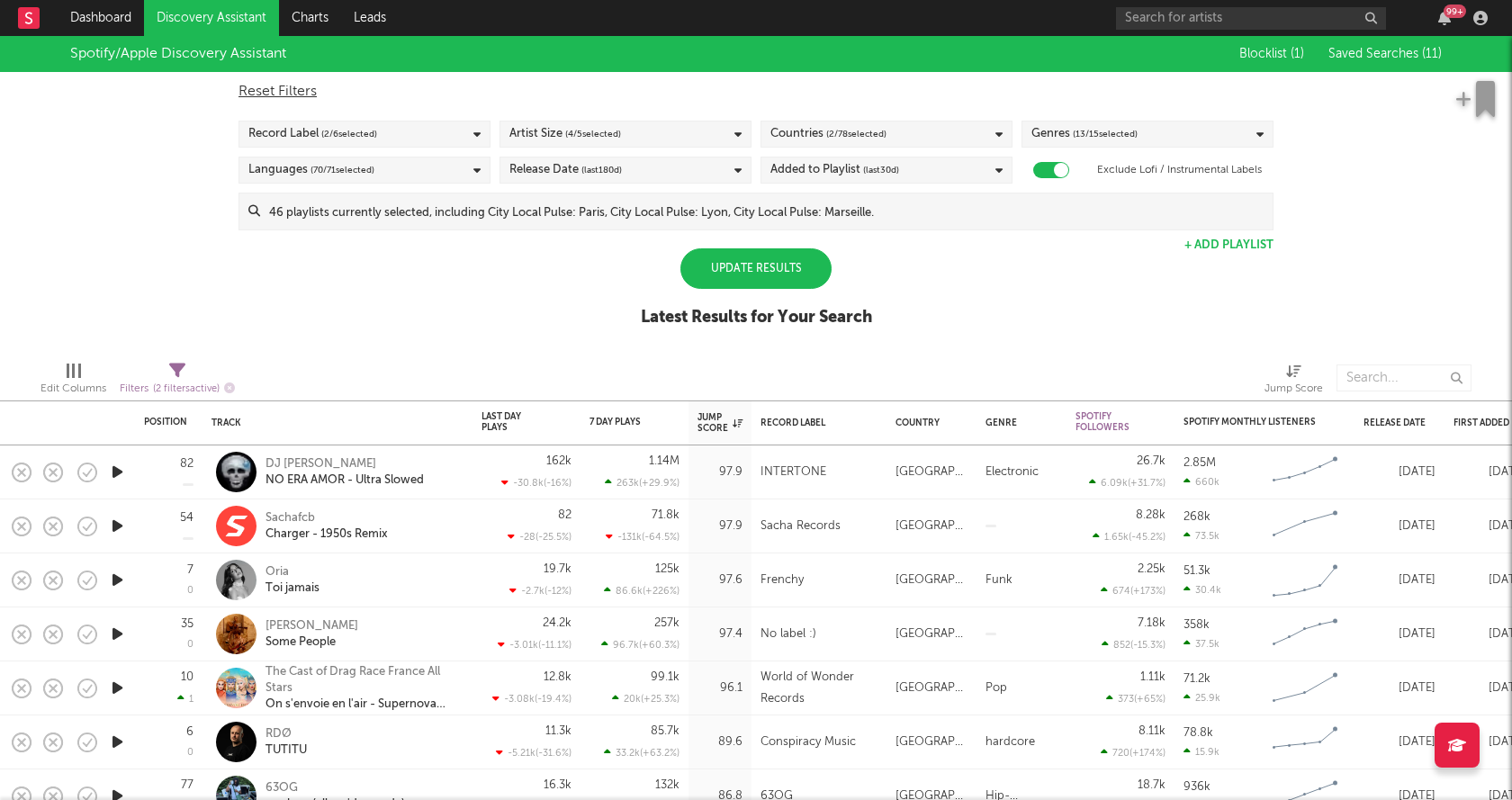
click at [1138, 294] on div "Spotify/Apple Discovery Assistant Blocklist ( 1 ) Saved Searches ( 11 ) Reset F…" at bounding box center [756, 191] width 1512 height 310
click at [1133, 132] on span "( 13 / 15 selected)" at bounding box center [1105, 134] width 65 height 21
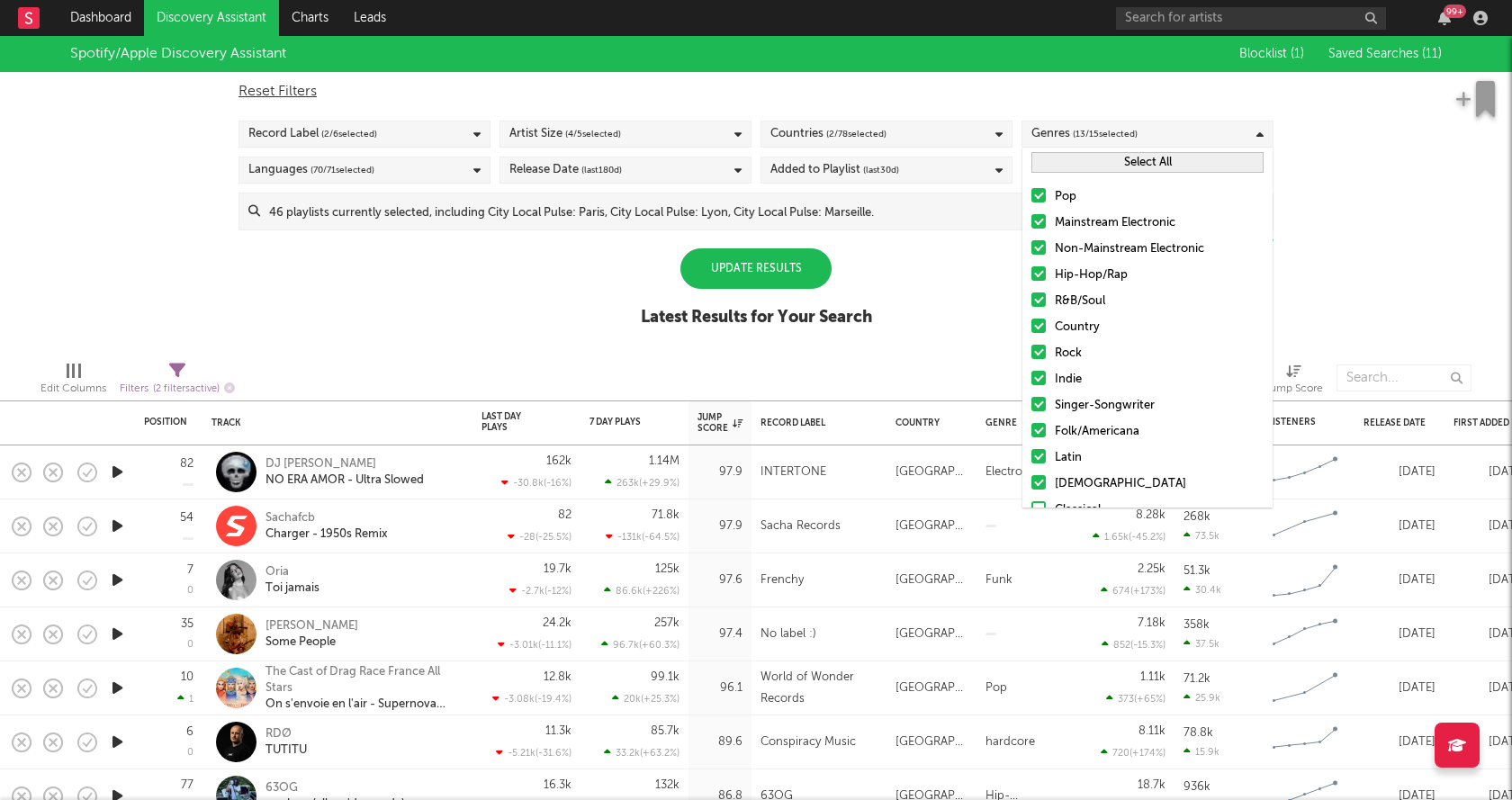
click at [942, 266] on div "Spotify/Apple Discovery Assistant Blocklist ( 1 ) Saved Searches ( 11 ) Reset F…" at bounding box center [756, 191] width 1512 height 310
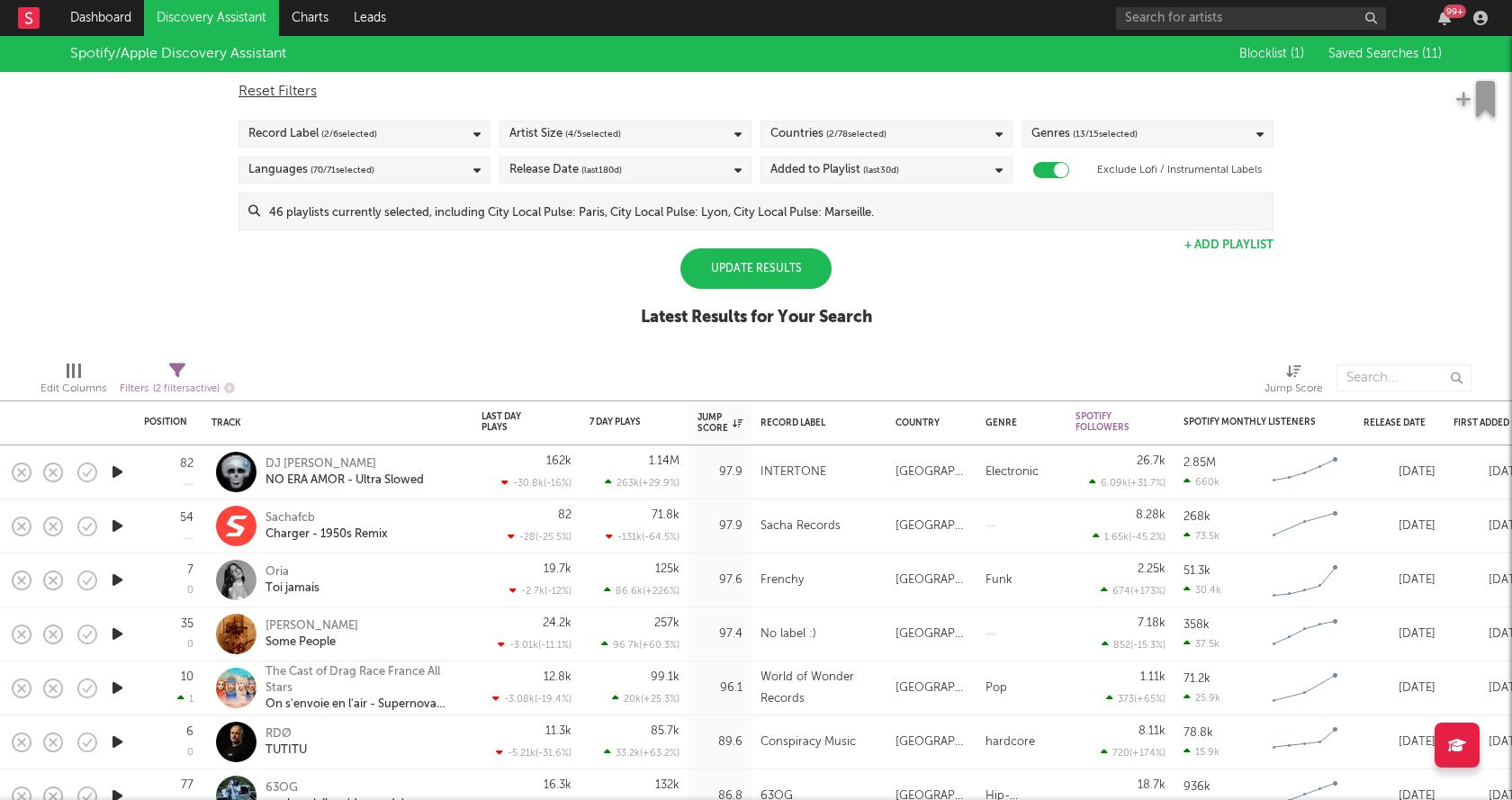
click at [910, 175] on div "Added to Playlist (last 30 d)" at bounding box center [886, 170] width 252 height 27
click at [778, 252] on div at bounding box center [777, 254] width 15 height 15
click at [770, 252] on input "Last 60 Days" at bounding box center [770, 255] width 0 height 21
click at [1149, 304] on div "Spotify/Apple Discovery Assistant Blocklist ( 1 ) Saved Searches ( 11 ) Reset F…" at bounding box center [756, 191] width 1512 height 310
click at [464, 165] on div "Languages ( 70 / 71 selected)" at bounding box center [364, 170] width 252 height 27
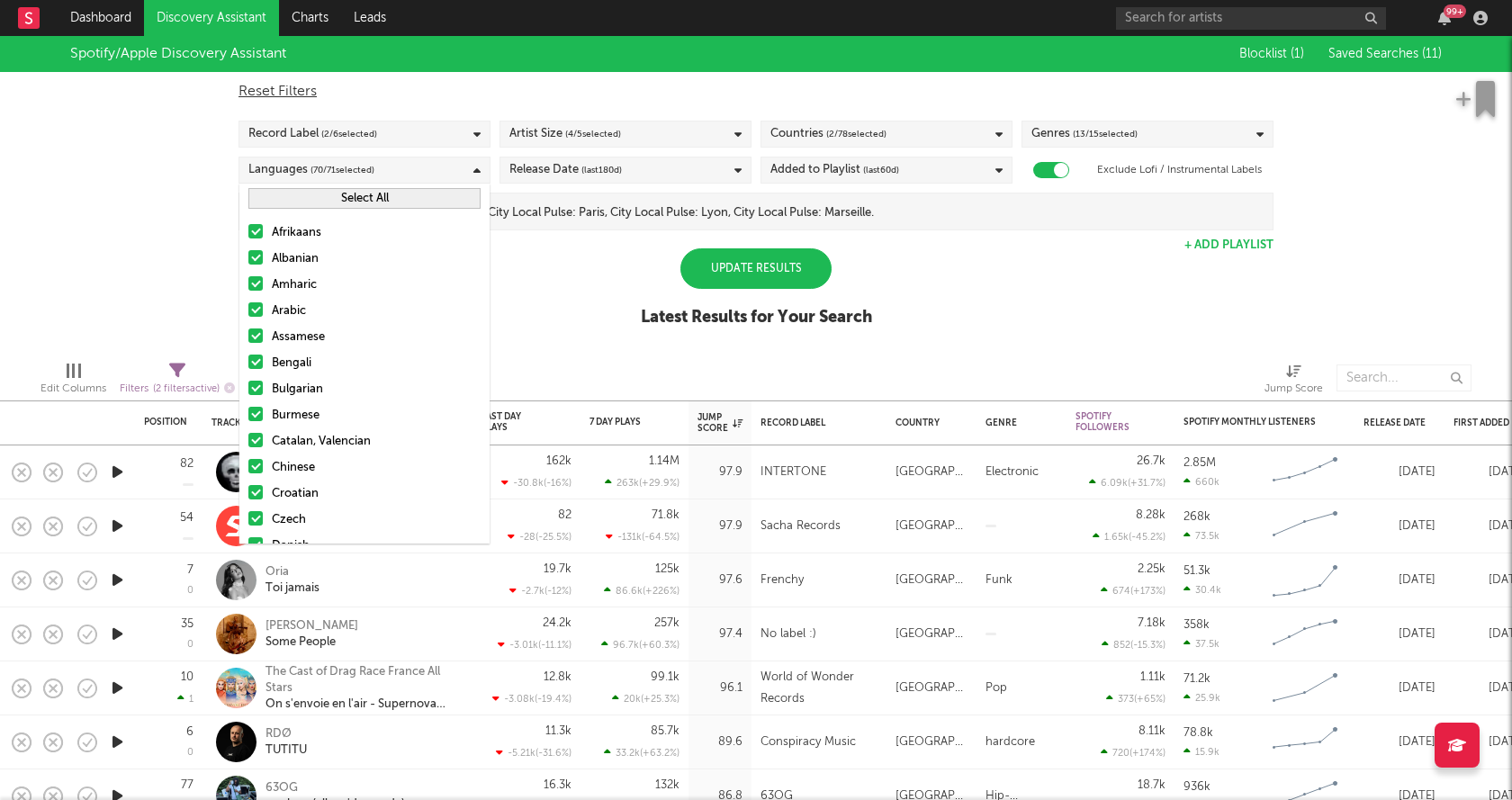
click at [358, 198] on button "Select All" at bounding box center [365, 198] width 233 height 20
click at [358, 199] on button "Deselect All" at bounding box center [365, 198] width 233 height 20
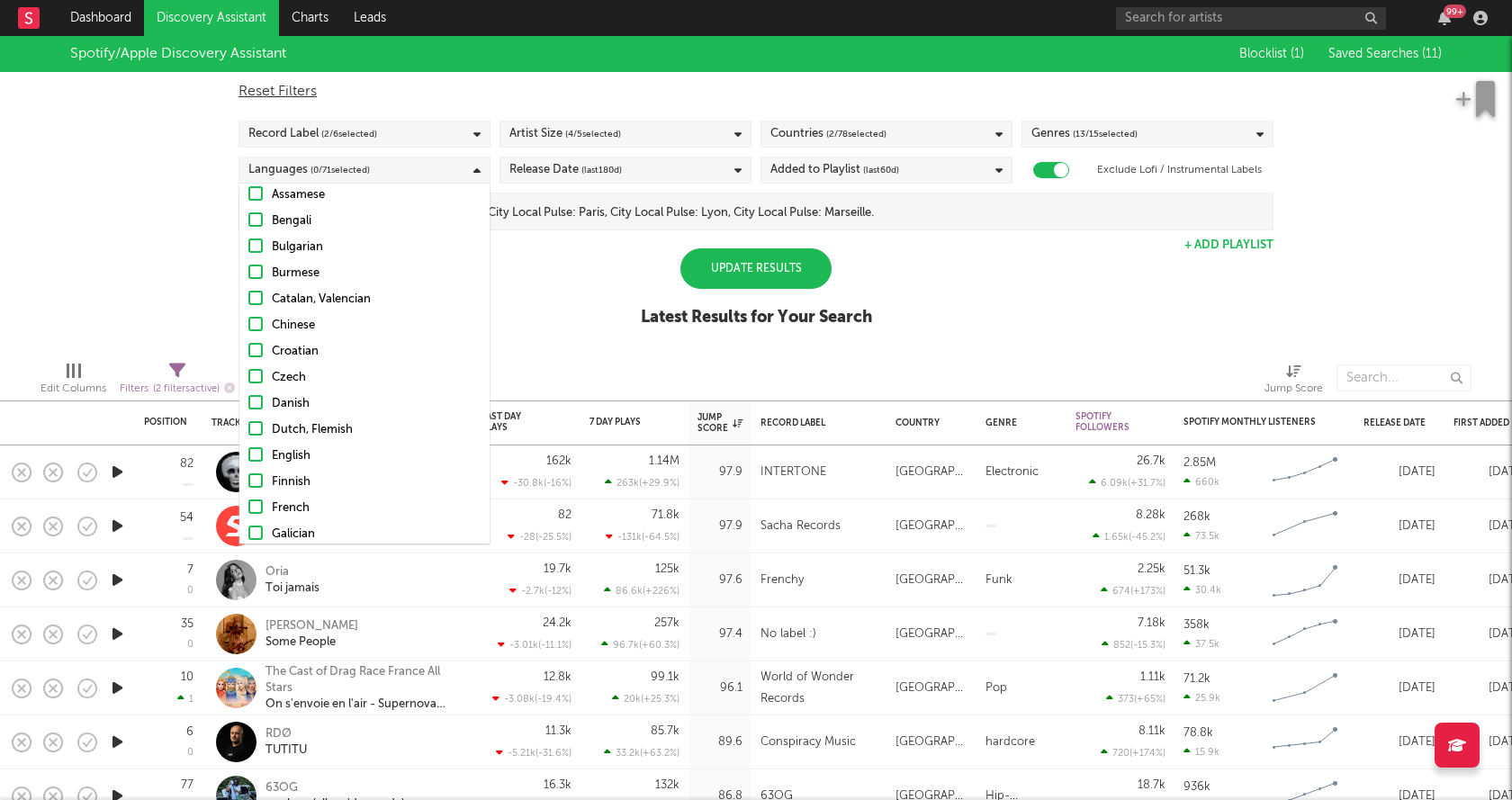
scroll to position [180, 0]
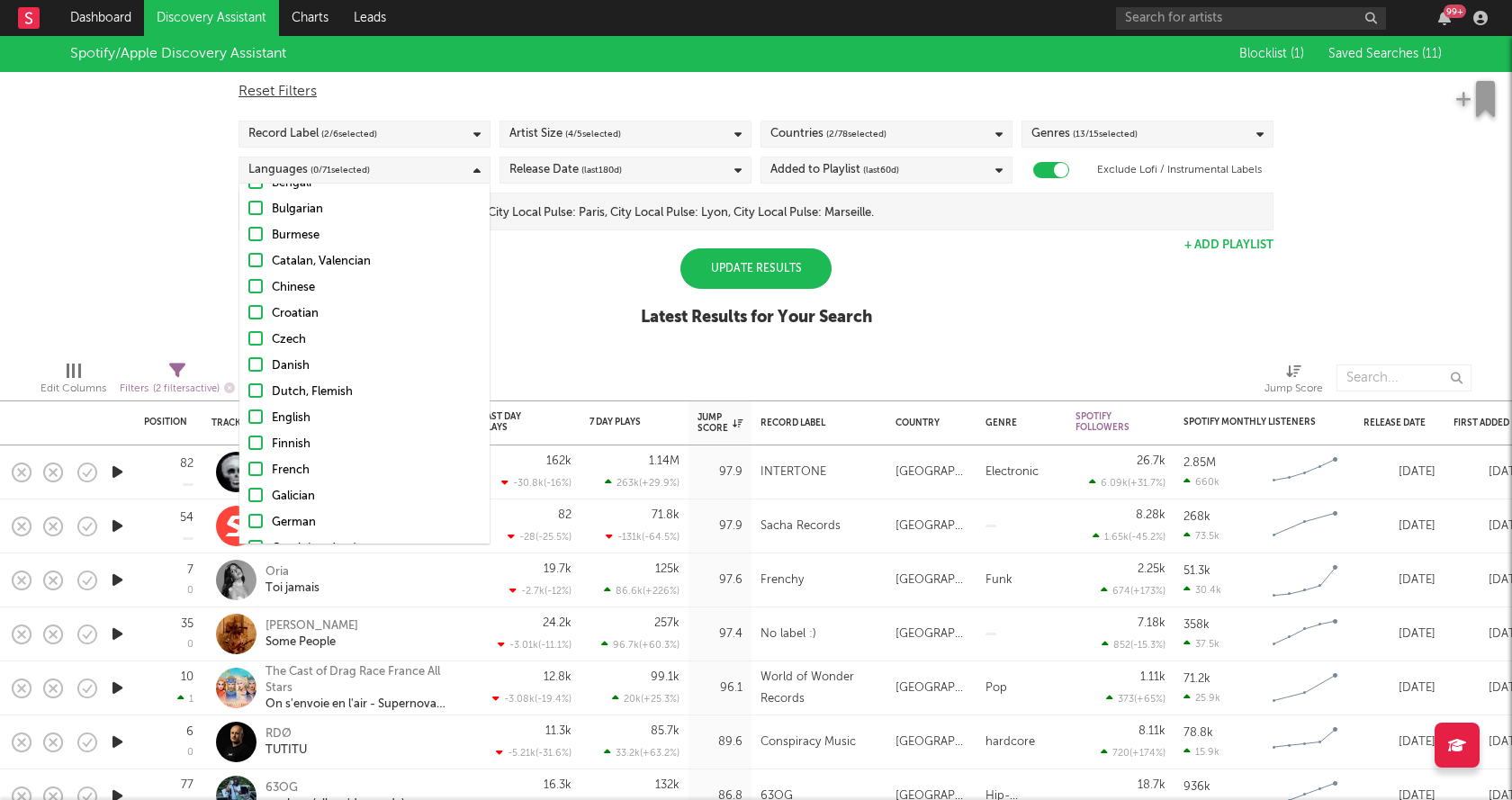
click at [258, 472] on div at bounding box center [256, 469] width 15 height 15
click at [248, 472] on input "French" at bounding box center [248, 470] width 0 height 21
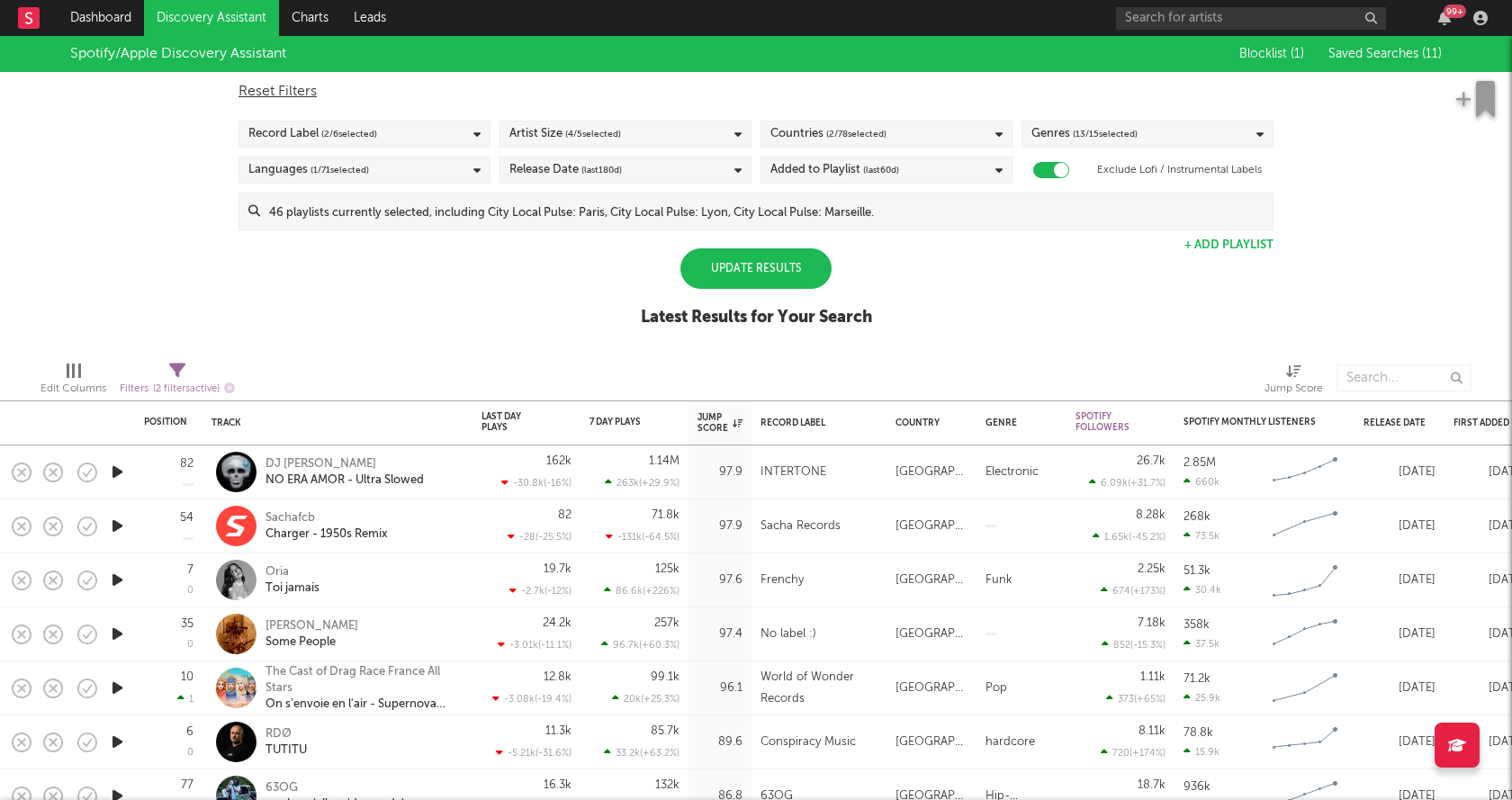
click at [538, 290] on div "Spotify/Apple Discovery Assistant Blocklist ( 1 ) Saved Searches ( 11 ) Reset F…" at bounding box center [756, 191] width 1512 height 310
click at [478, 167] on icon at bounding box center [477, 170] width 7 height 12
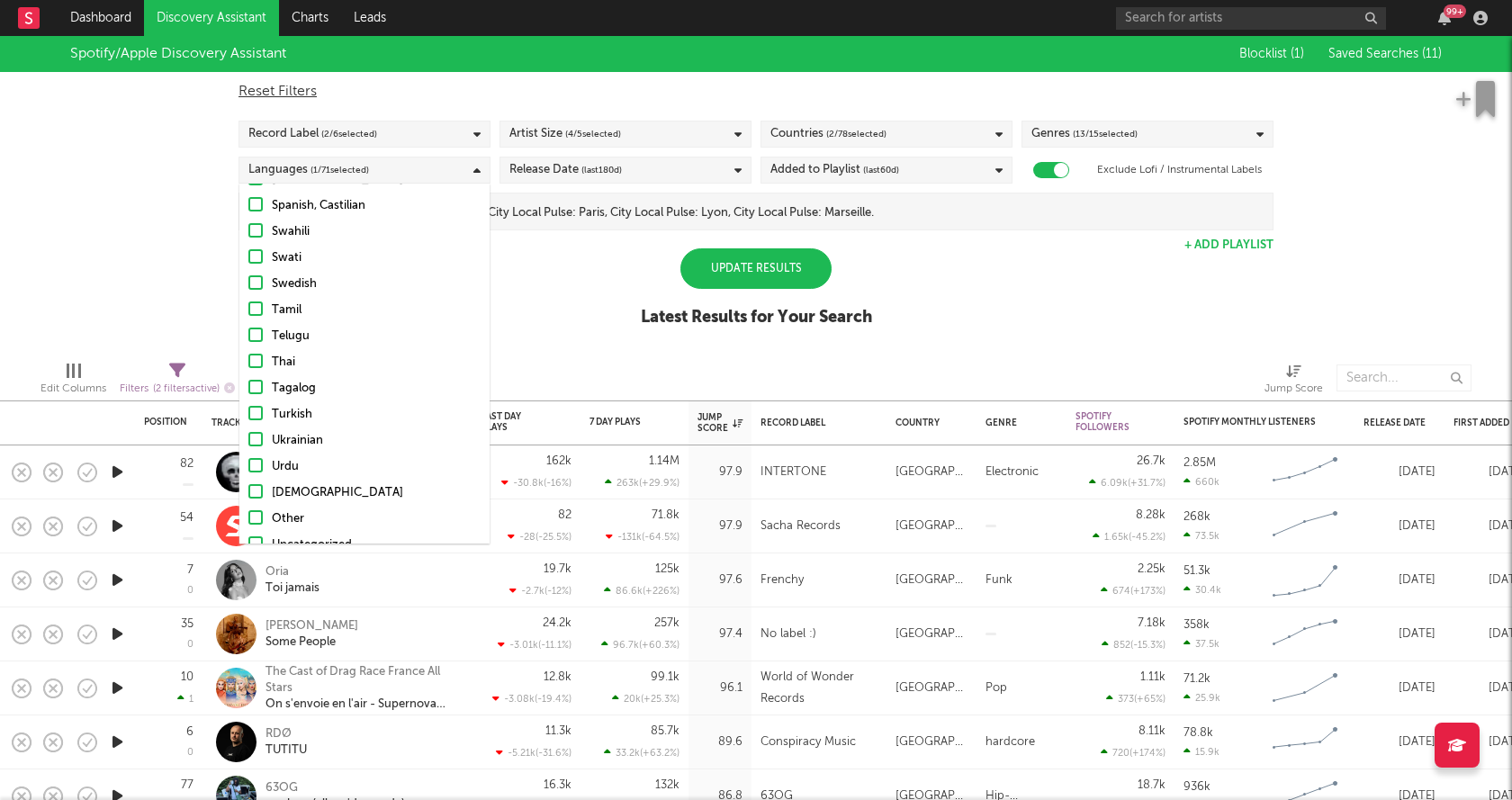
scroll to position [0, 0]
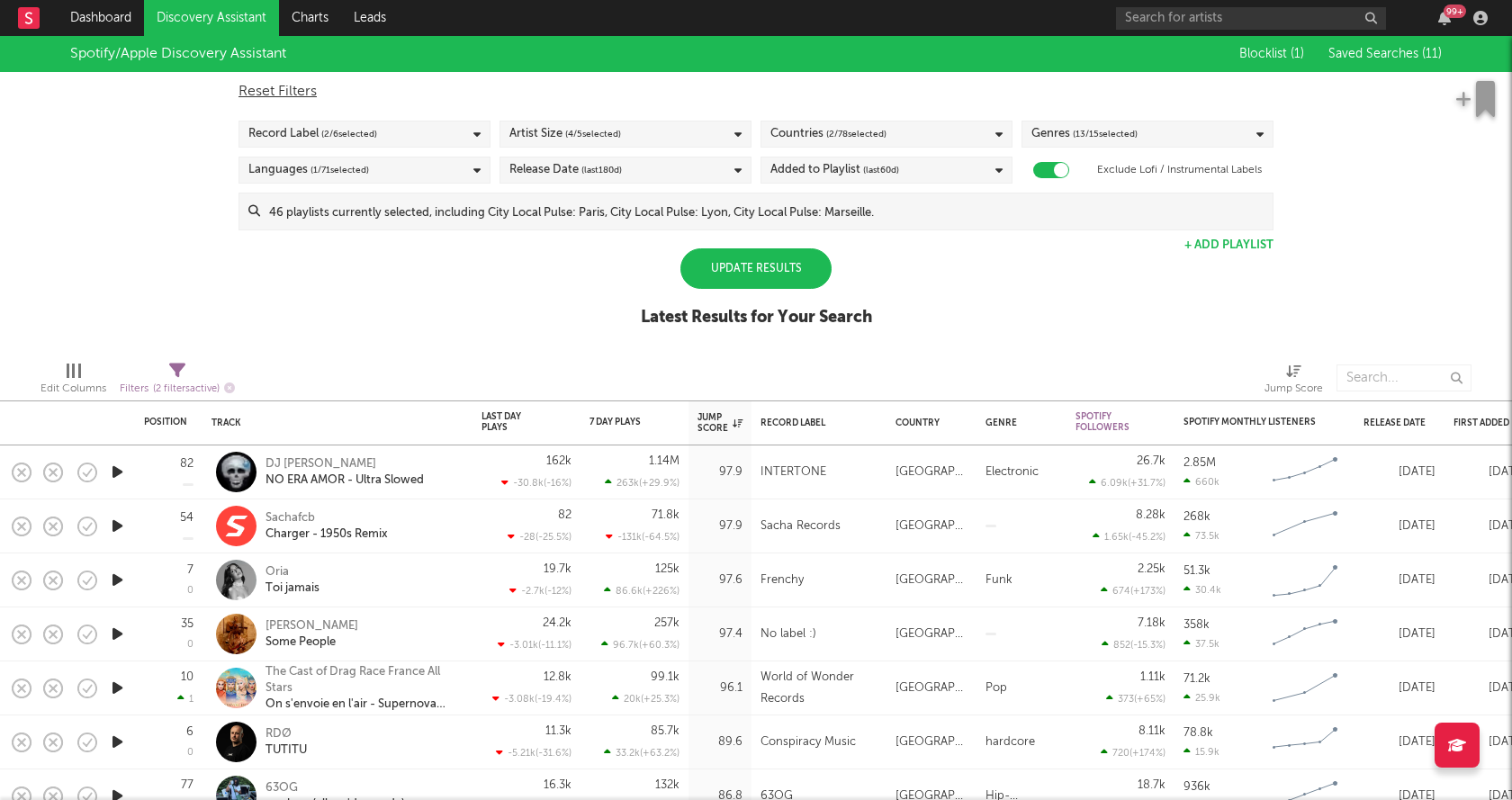
click at [556, 300] on div "Spotify/Apple Discovery Assistant Blocklist ( 1 ) Saved Searches ( 11 ) Reset F…" at bounding box center [756, 191] width 1512 height 310
click at [780, 281] on div "Update Results" at bounding box center [756, 269] width 151 height 41
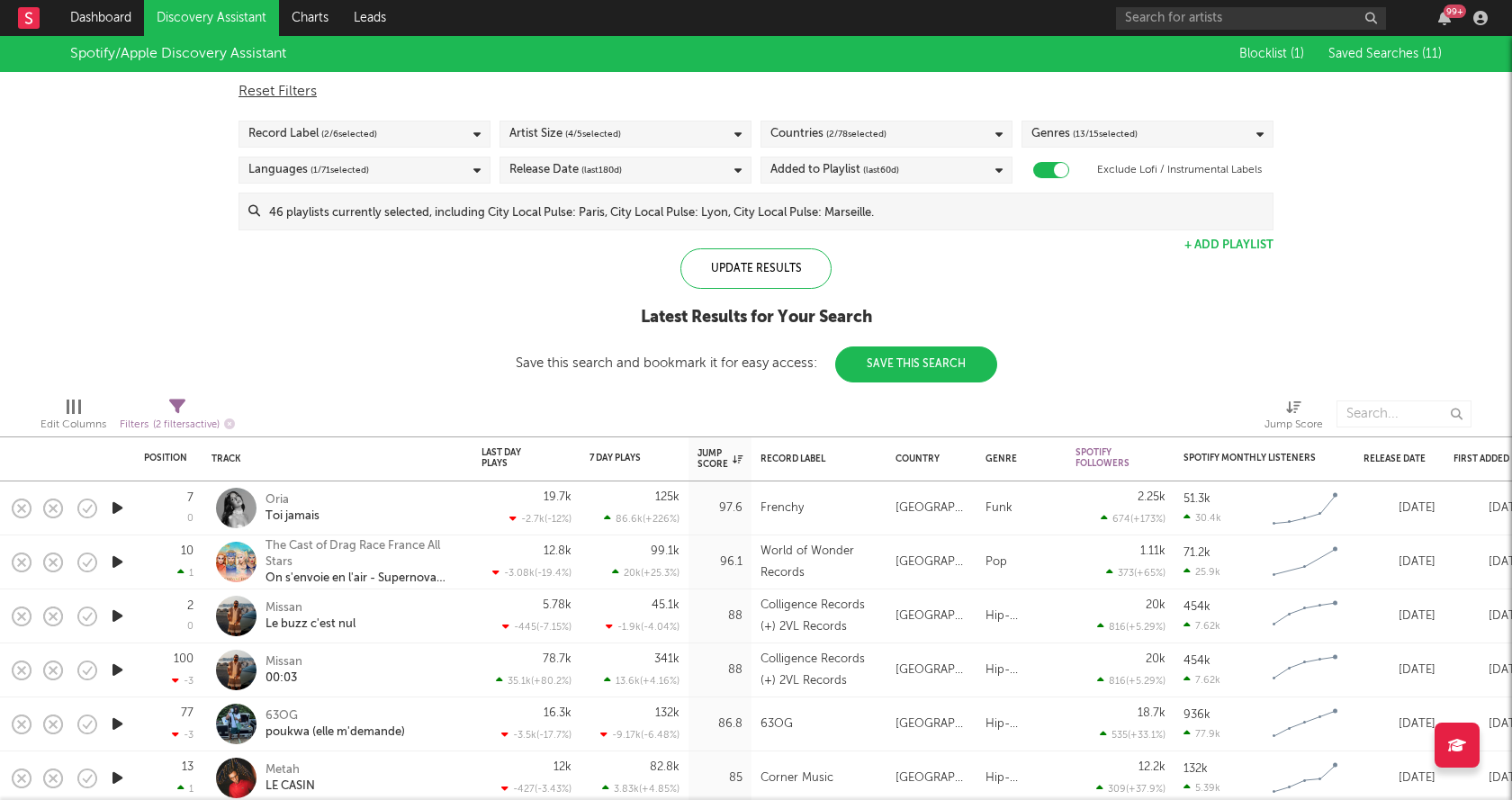
click at [123, 507] on icon "button" at bounding box center [117, 507] width 18 height 22
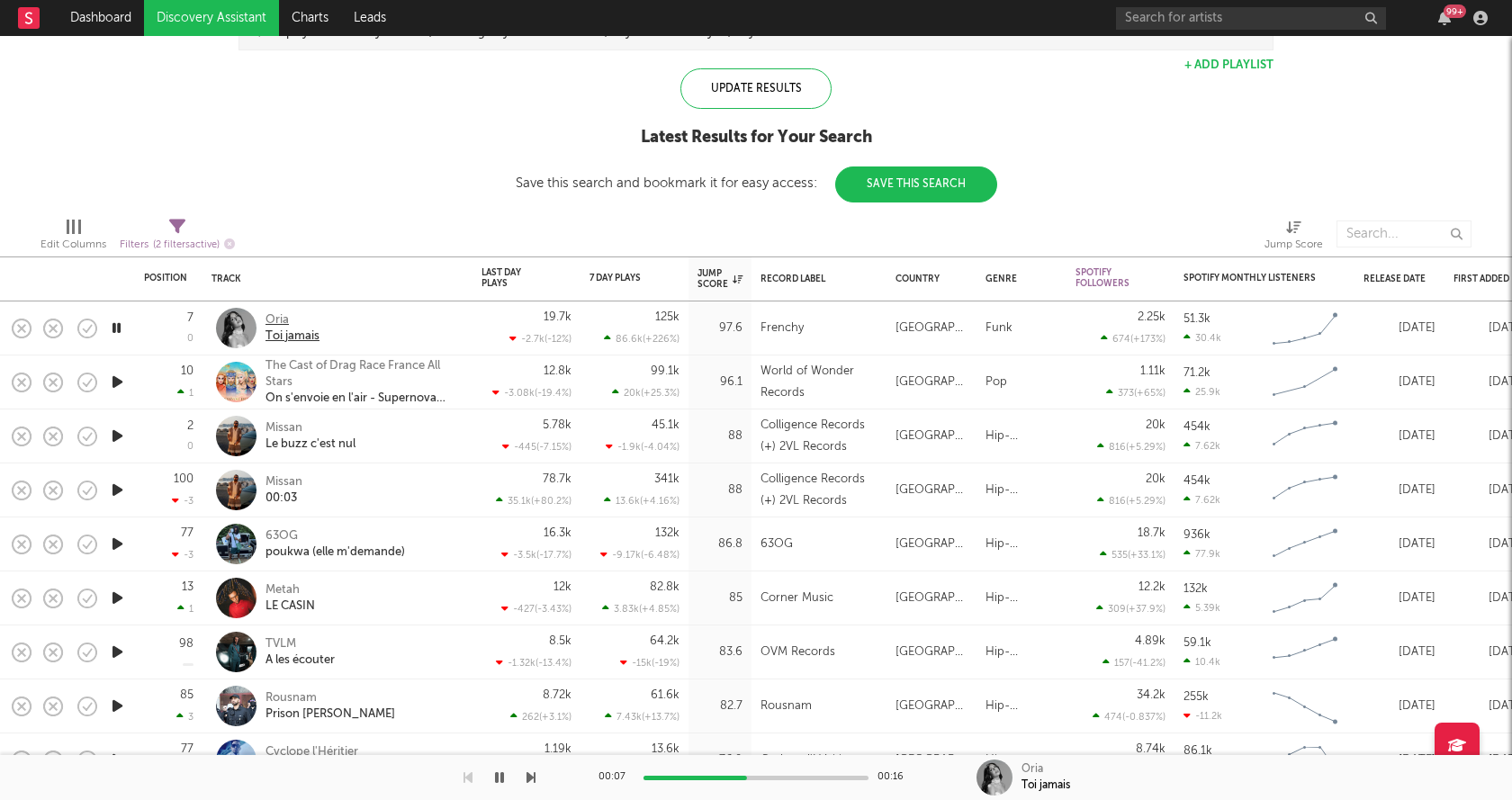
click at [275, 316] on div "Oria" at bounding box center [293, 320] width 54 height 17
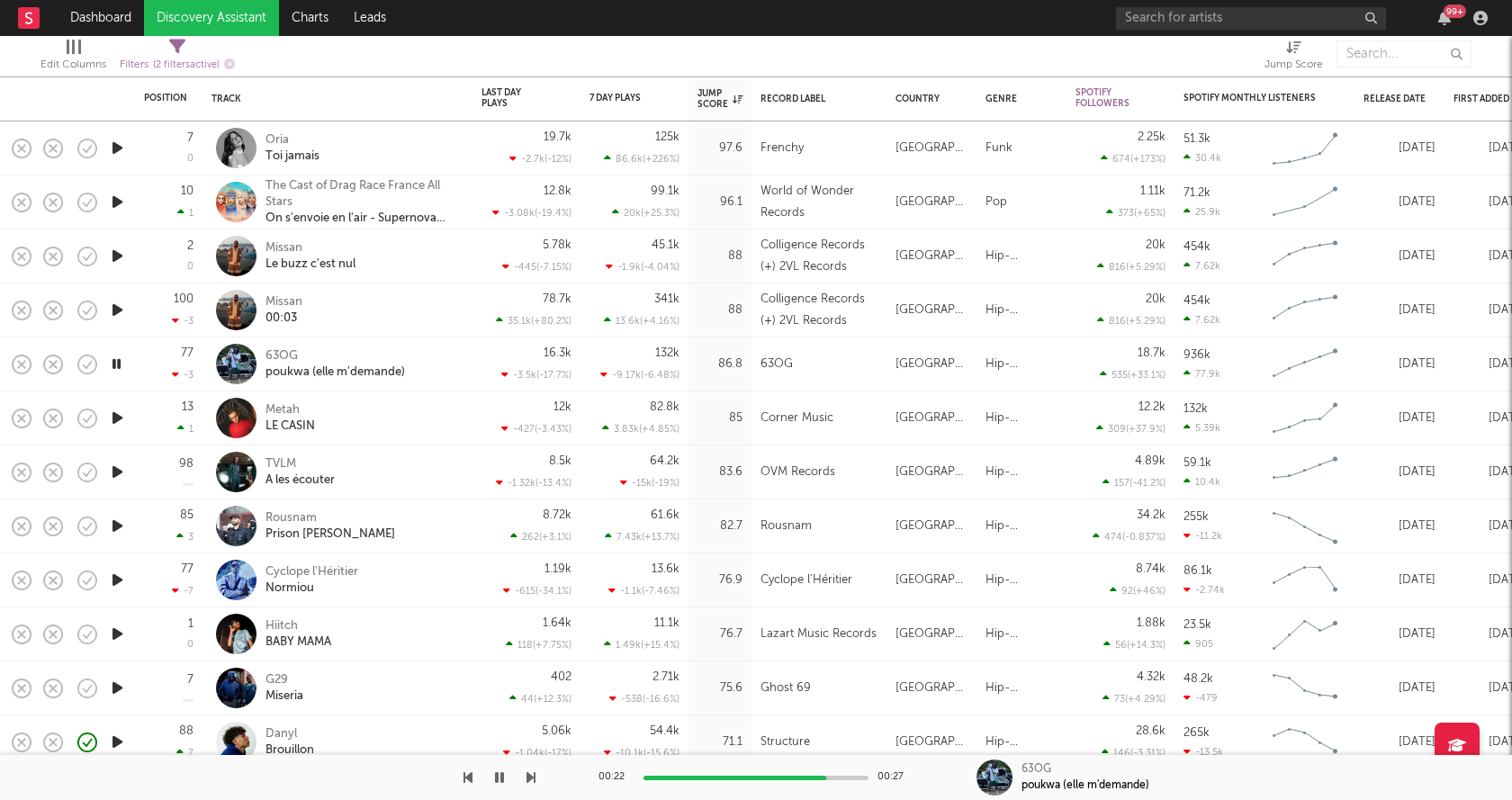
click at [122, 414] on icon "button" at bounding box center [117, 418] width 18 height 22
click at [118, 476] on icon "button" at bounding box center [117, 472] width 18 height 22
click at [123, 525] on icon "button" at bounding box center [117, 526] width 18 height 22
click at [117, 579] on icon "button" at bounding box center [117, 579] width 18 height 22
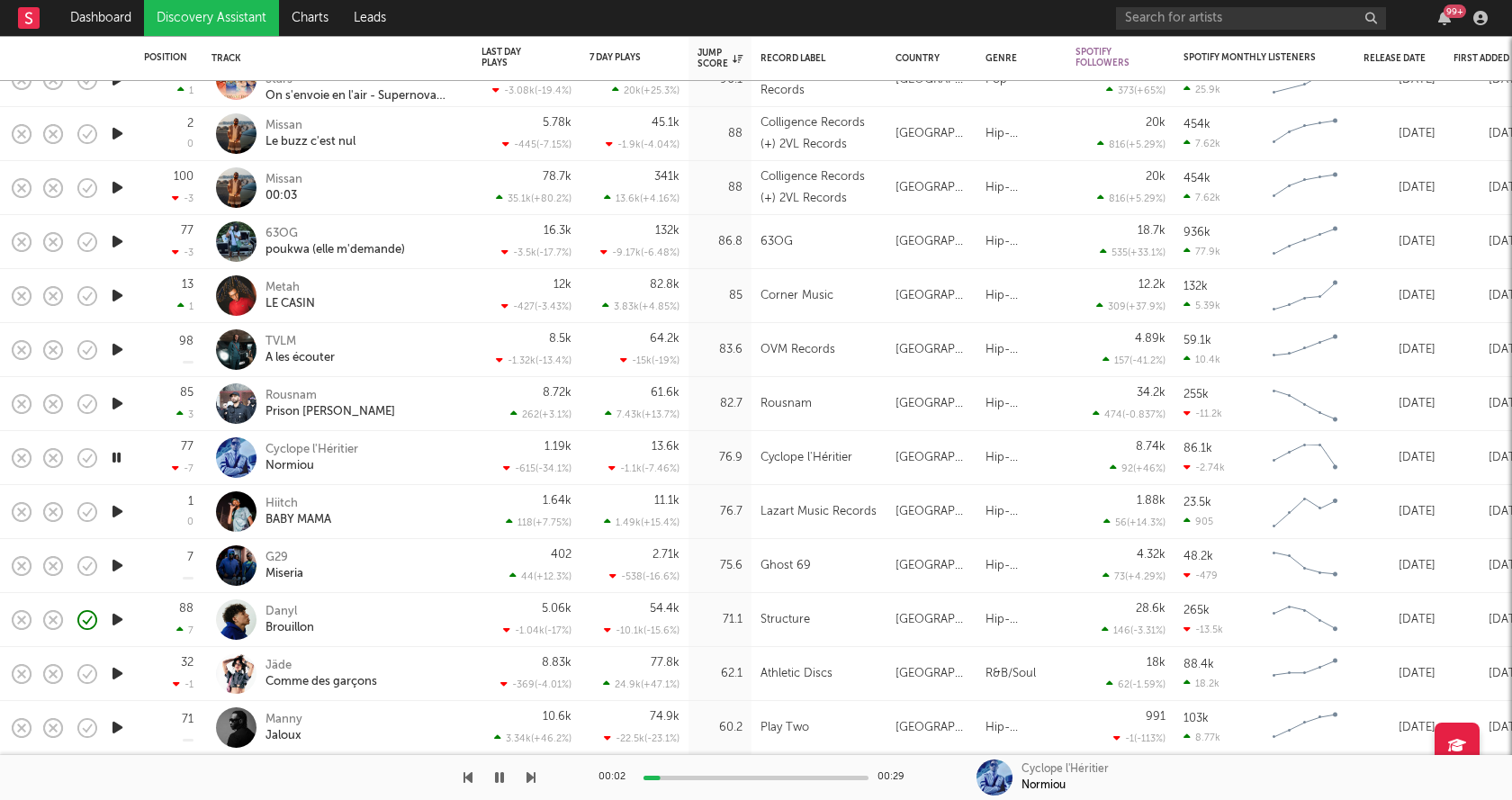
click at [116, 510] on icon "button" at bounding box center [117, 511] width 18 height 22
click at [115, 565] on icon "button" at bounding box center [117, 565] width 18 height 22
click at [116, 673] on icon "button" at bounding box center [117, 673] width 18 height 22
click at [275, 661] on div "Jäde" at bounding box center [321, 666] width 112 height 17
click at [497, 782] on icon "button" at bounding box center [499, 777] width 9 height 15
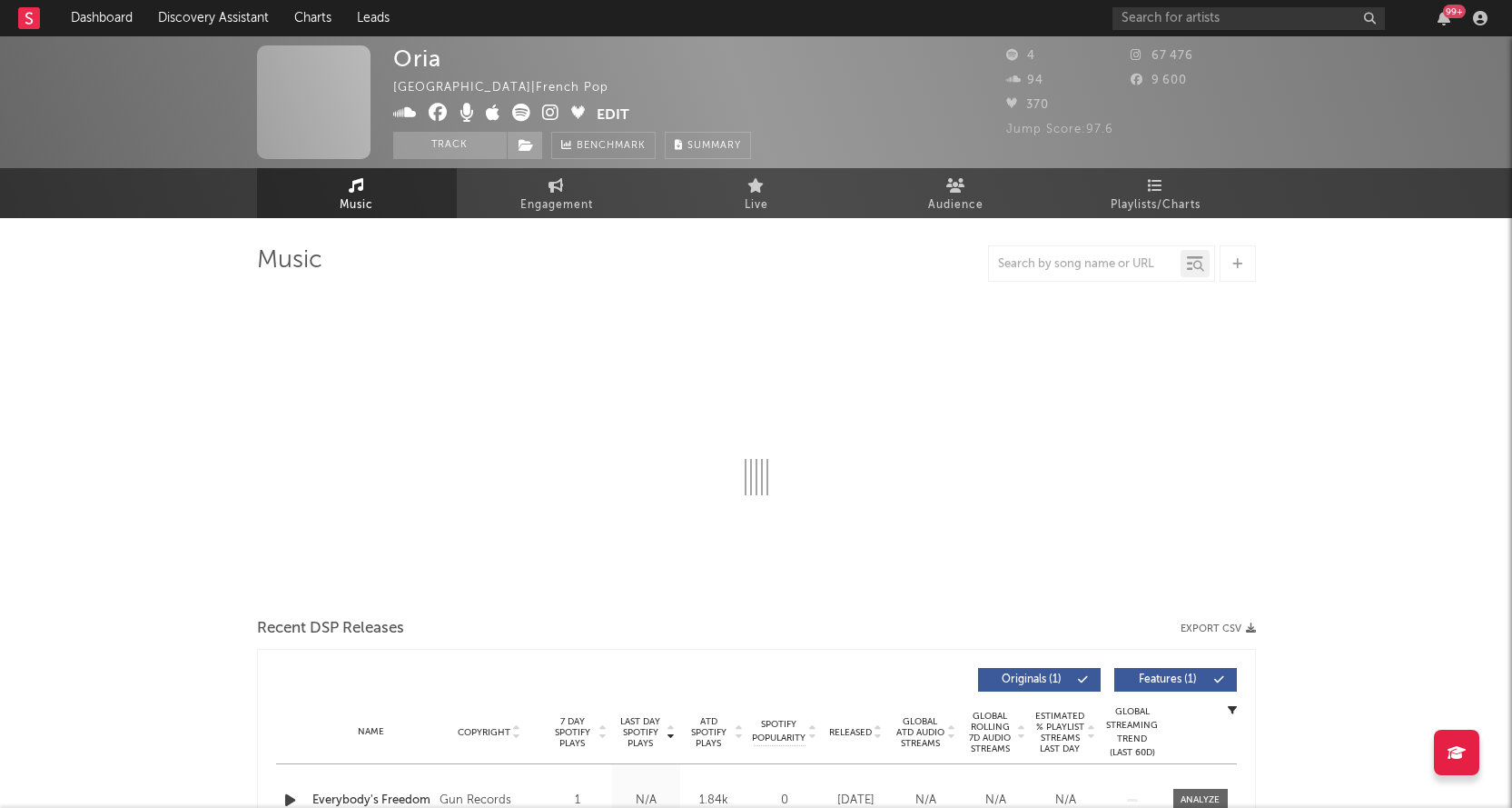
select select "1w"
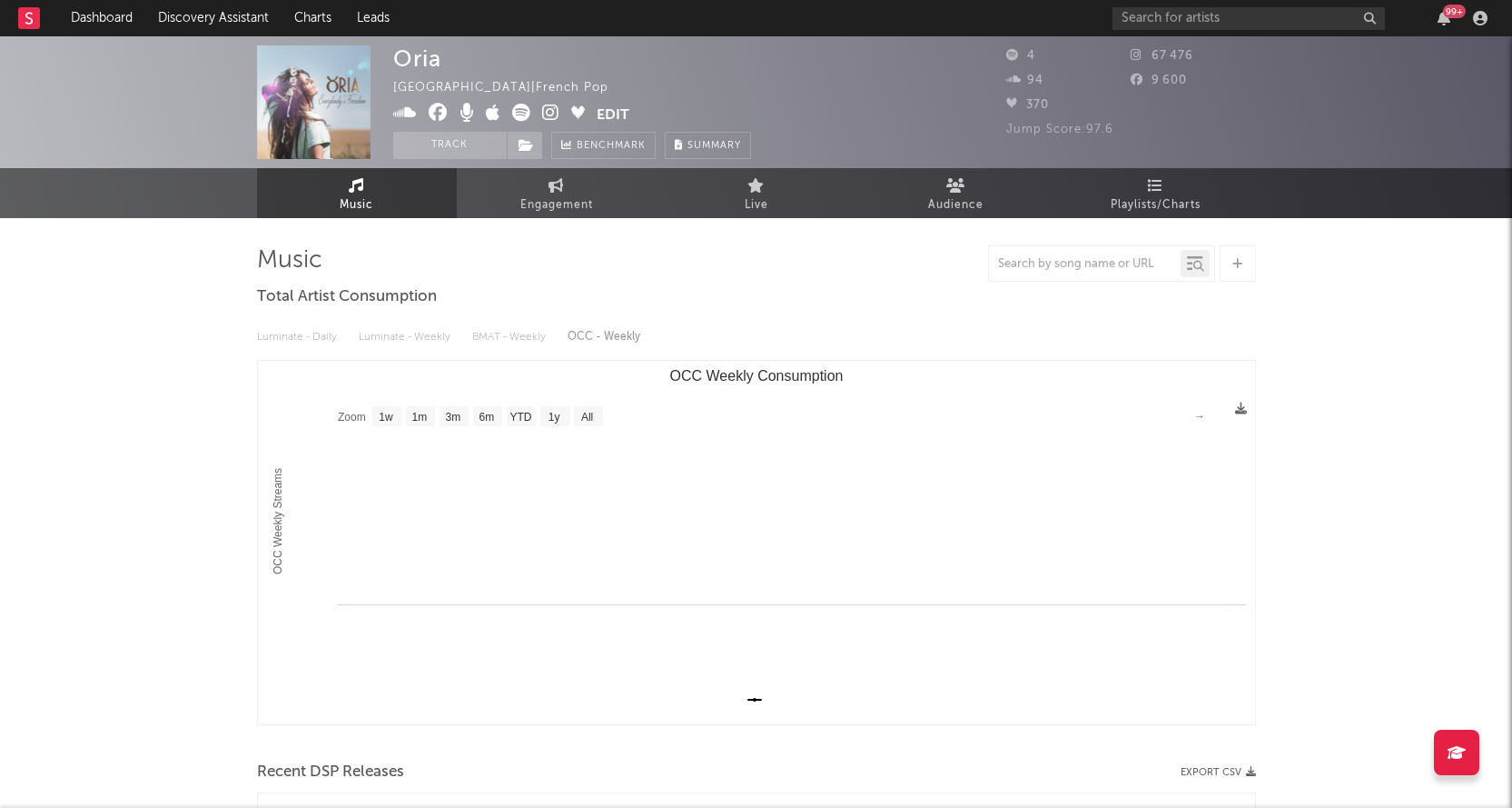
click at [546, 113] on icon at bounding box center [551, 112] width 18 height 18
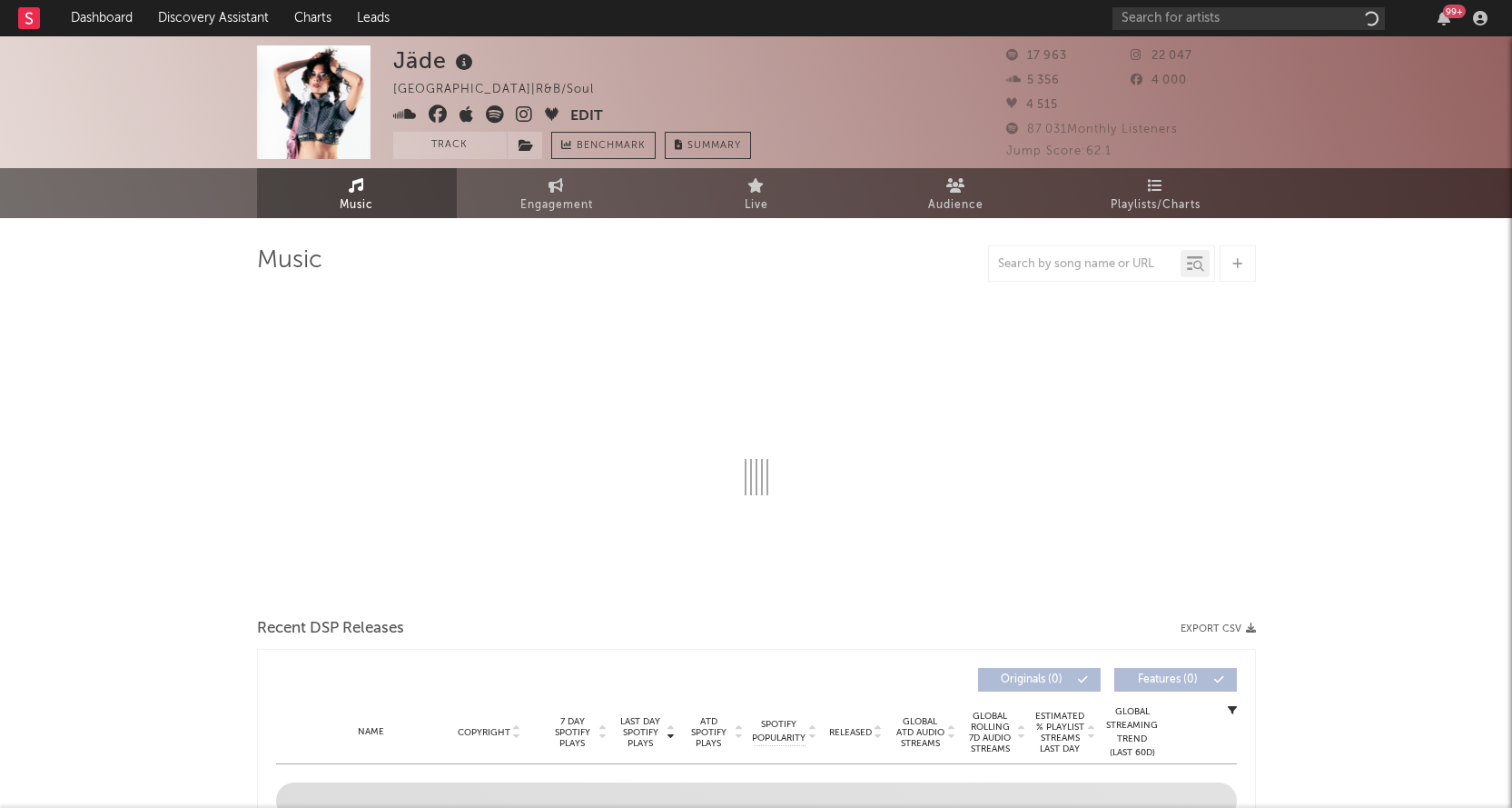
select select "6m"
